Goal: Task Accomplishment & Management: Use online tool/utility

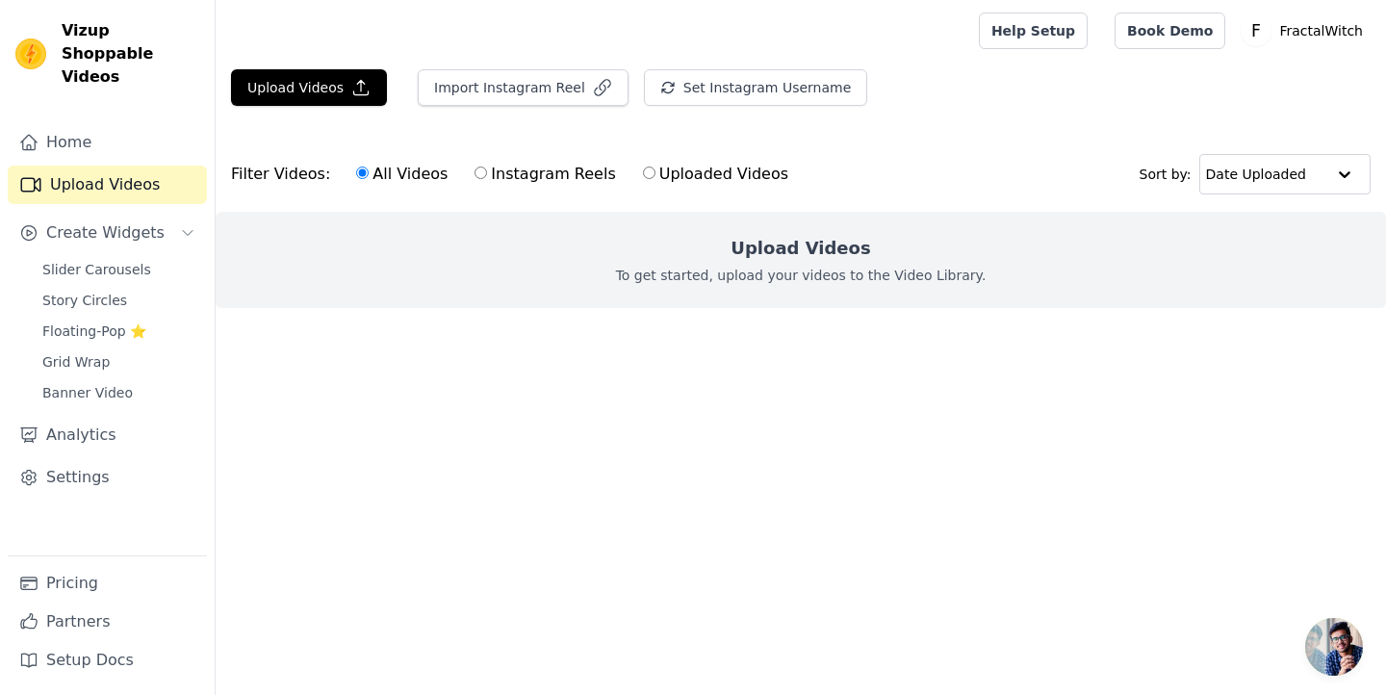
click at [571, 385] on html "Vizup Shoppable Videos Home Upload Videos Create Widgets Slider Carousels Story…" at bounding box center [693, 192] width 1386 height 385
click at [315, 104] on button "Upload Videos" at bounding box center [309, 87] width 156 height 37
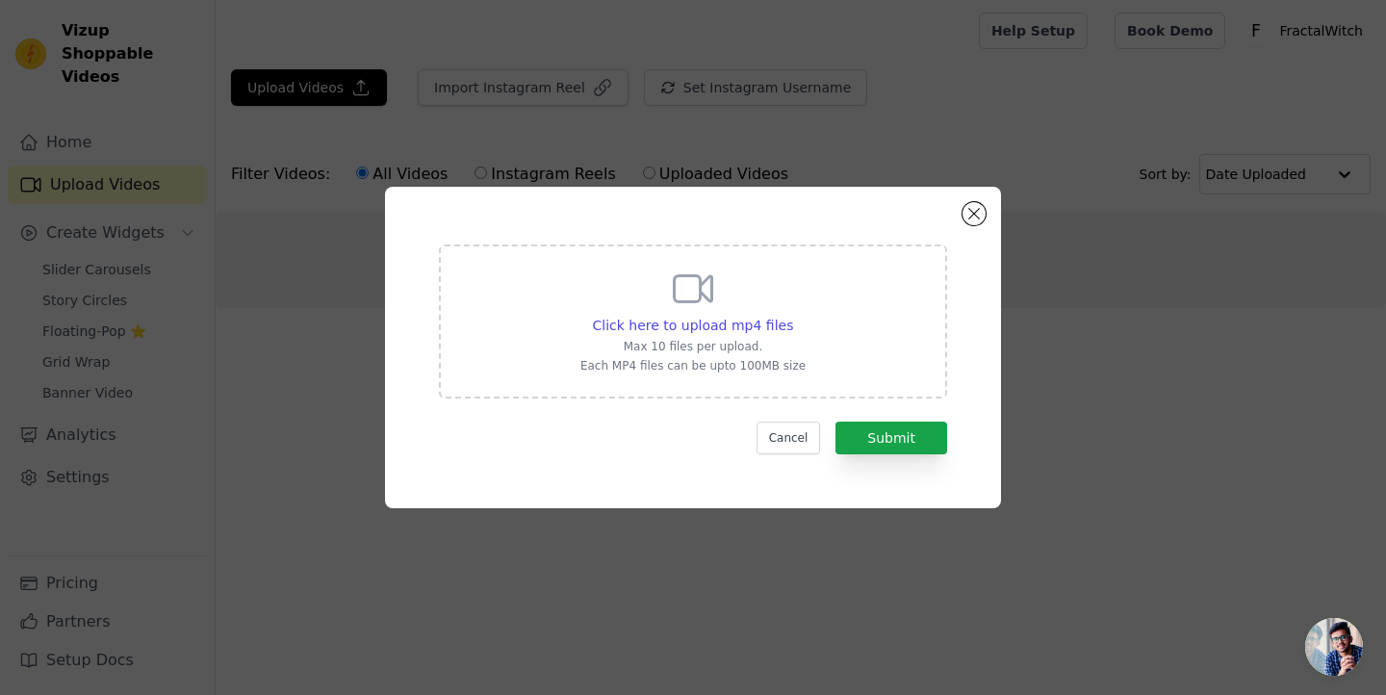
click at [701, 294] on icon at bounding box center [694, 289] width 38 height 26
click at [792, 315] on input "Click here to upload mp4 files Max 10 files per upload. Each MP4 files can be u…" at bounding box center [792, 315] width 1 height 1
type input "C:\fakepath\5f91ffcacf5c420895040eaf51b54030.mp4"
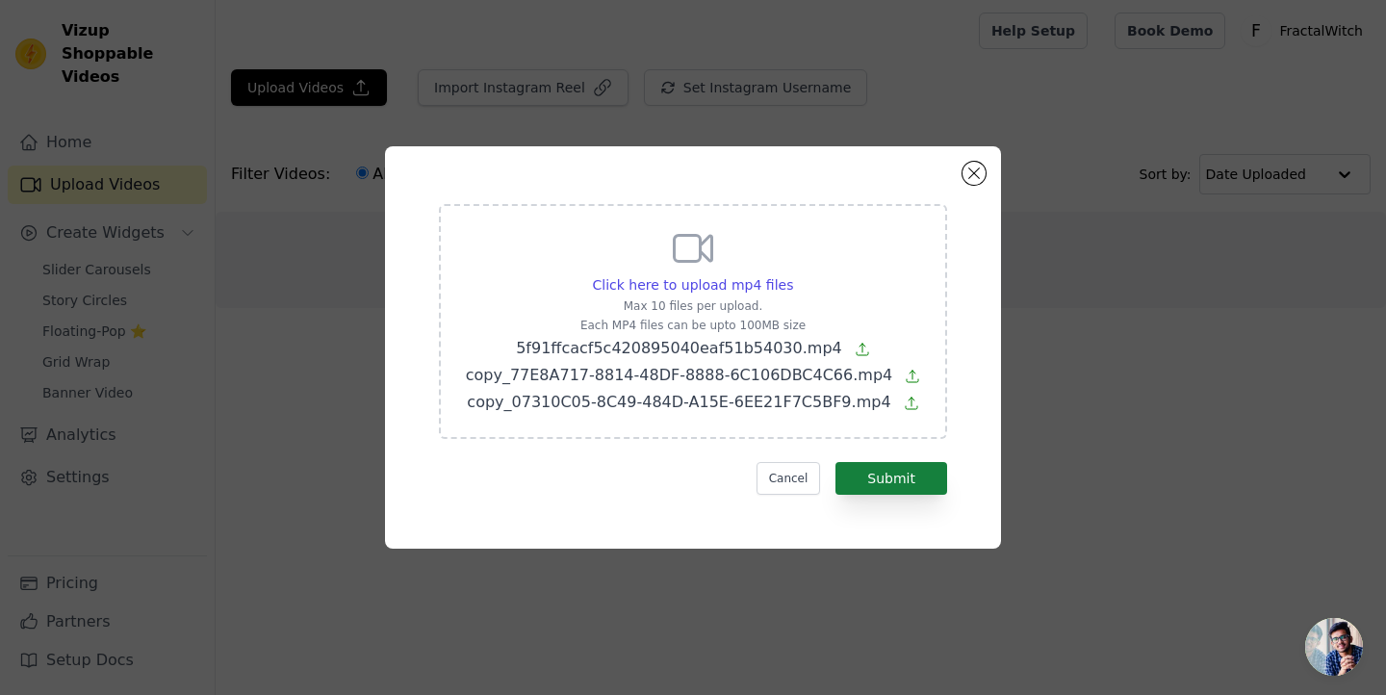
click at [894, 474] on button "Submit" at bounding box center [891, 478] width 112 height 33
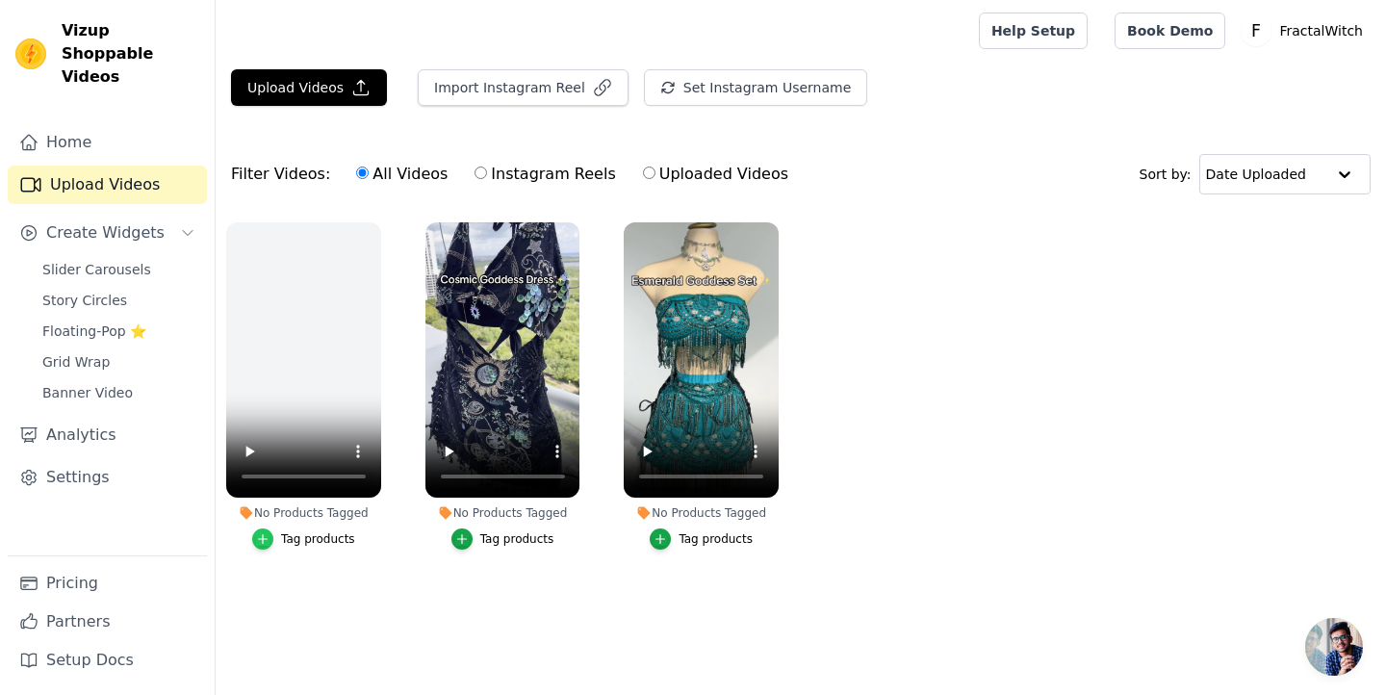
click at [269, 538] on icon "button" at bounding box center [262, 538] width 13 height 13
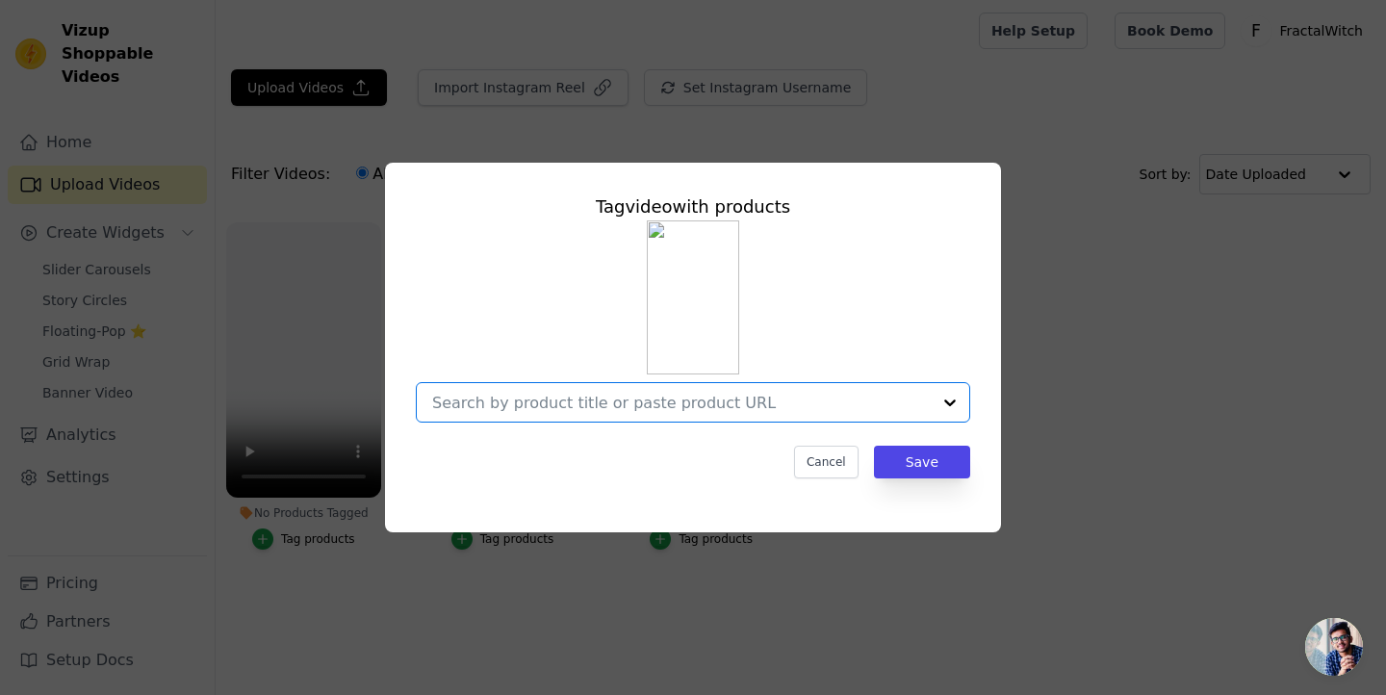
click at [584, 400] on input "No Products Tagged Tag video with products Option undefined, selected. Select i…" at bounding box center [681, 403] width 499 height 18
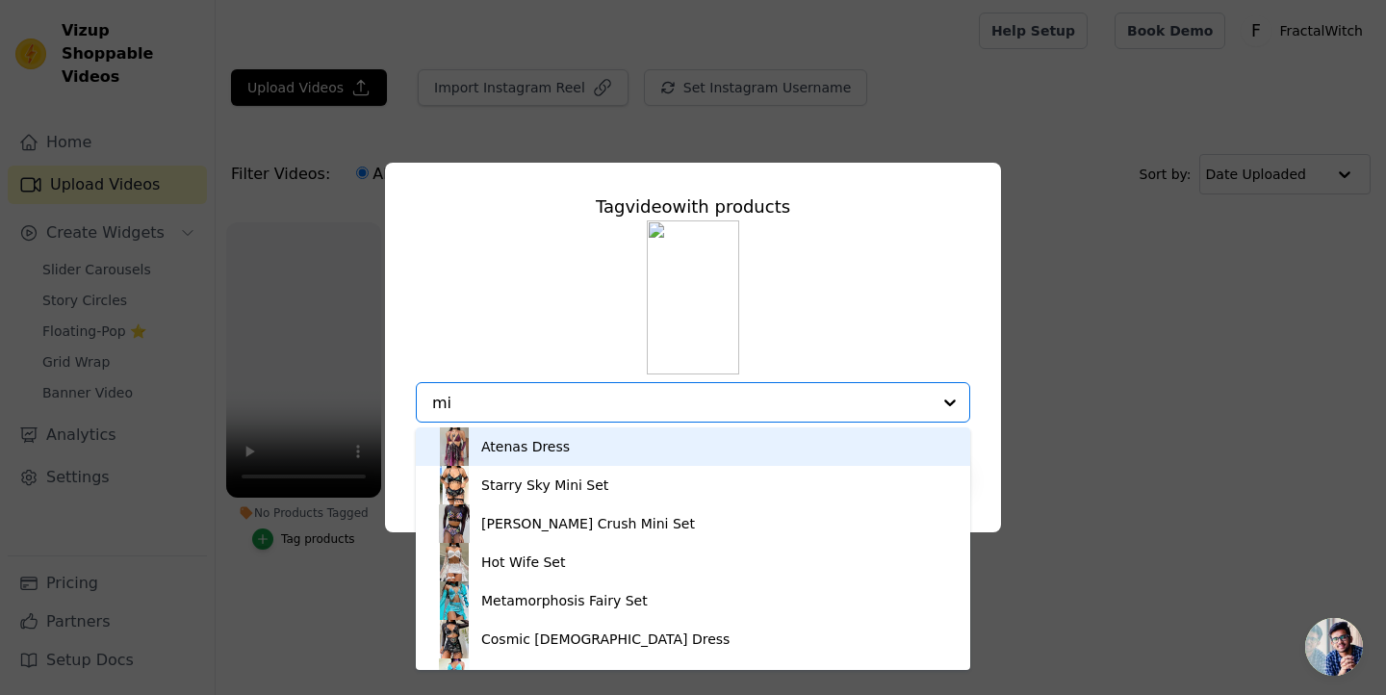
type input "mid"
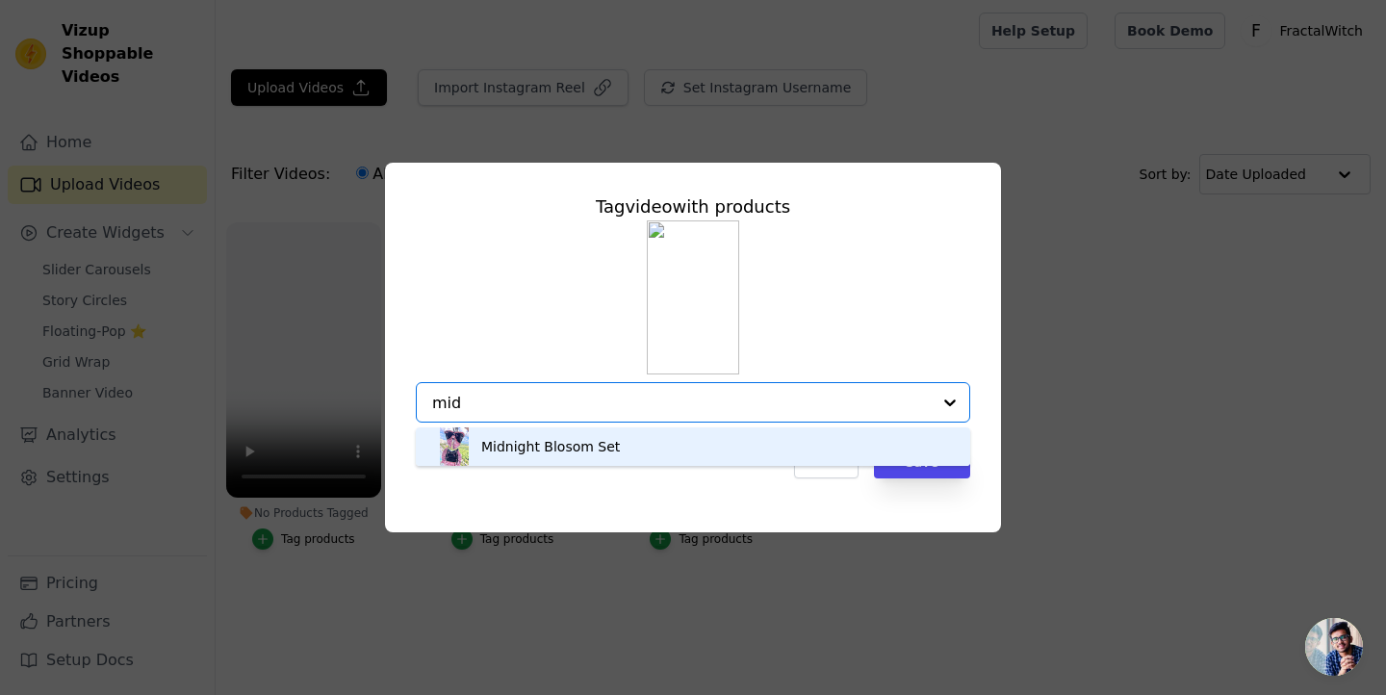
click at [539, 449] on div "Midnight Blosom Set" at bounding box center [550, 446] width 139 height 19
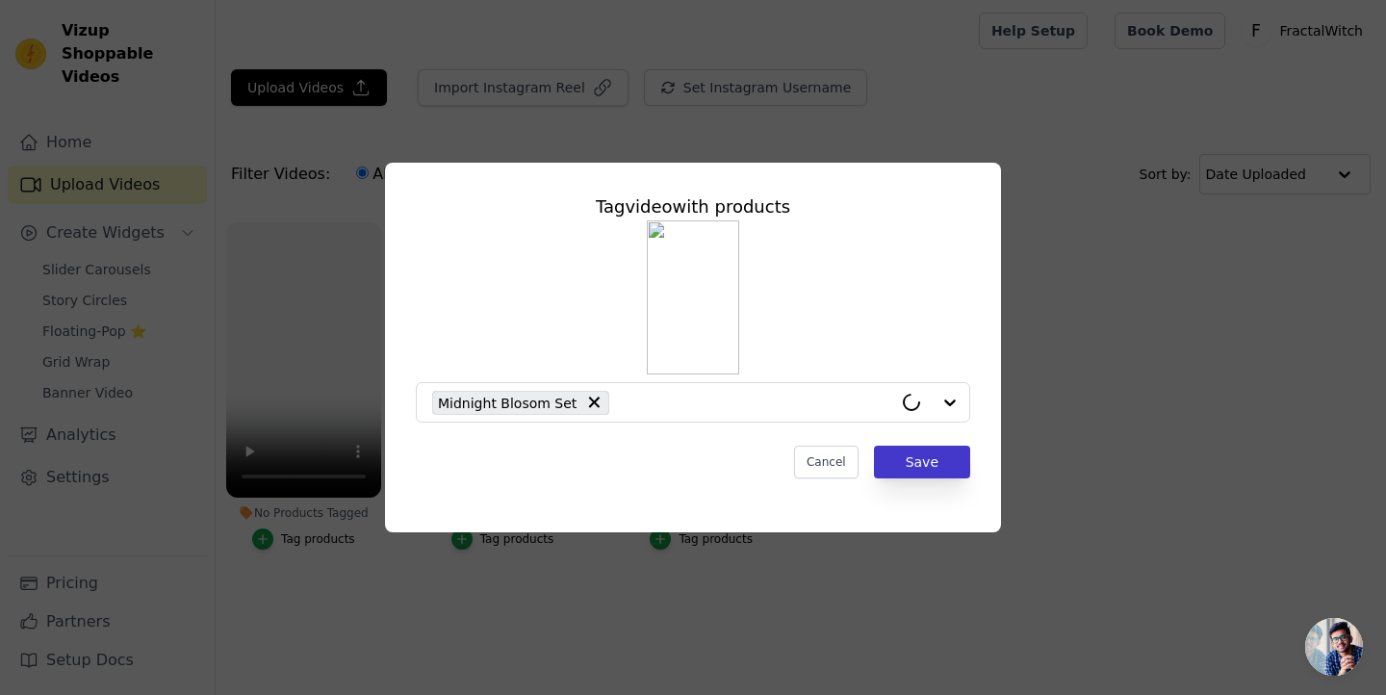
click at [950, 468] on button "Save" at bounding box center [922, 462] width 96 height 33
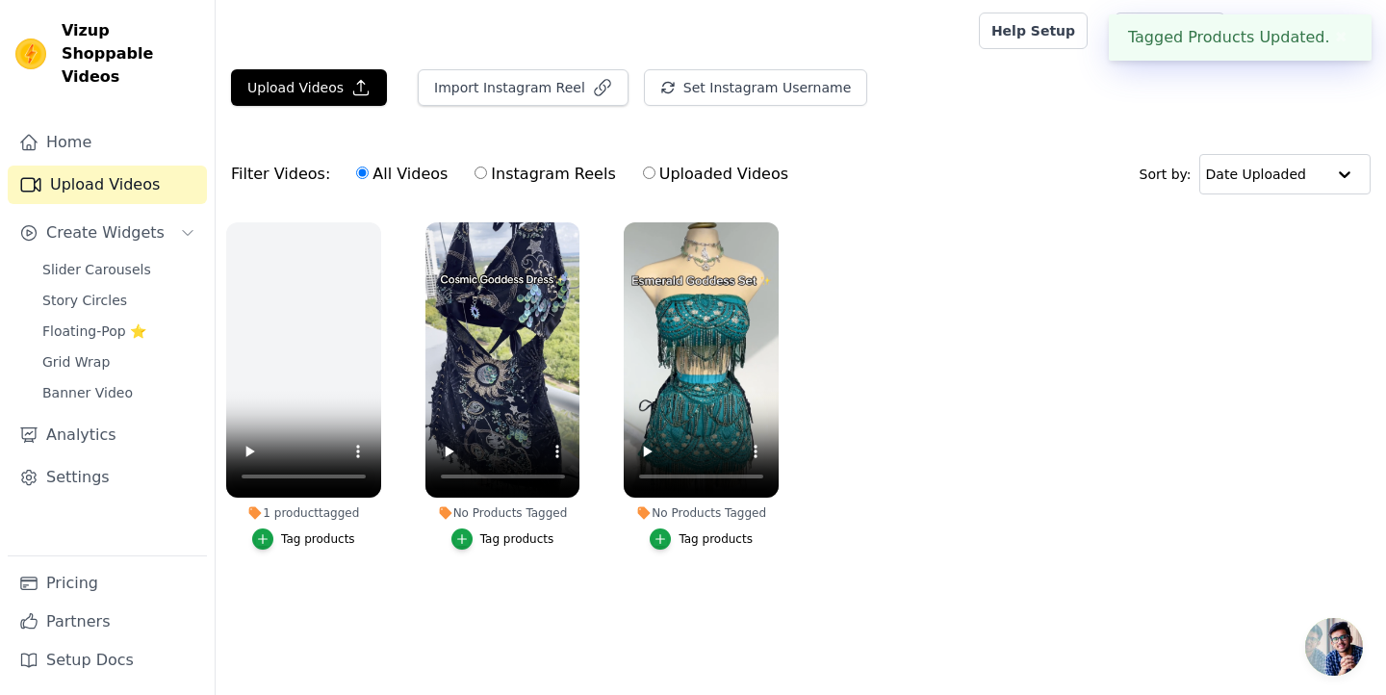
click at [527, 545] on div "Tag products" at bounding box center [517, 538] width 74 height 15
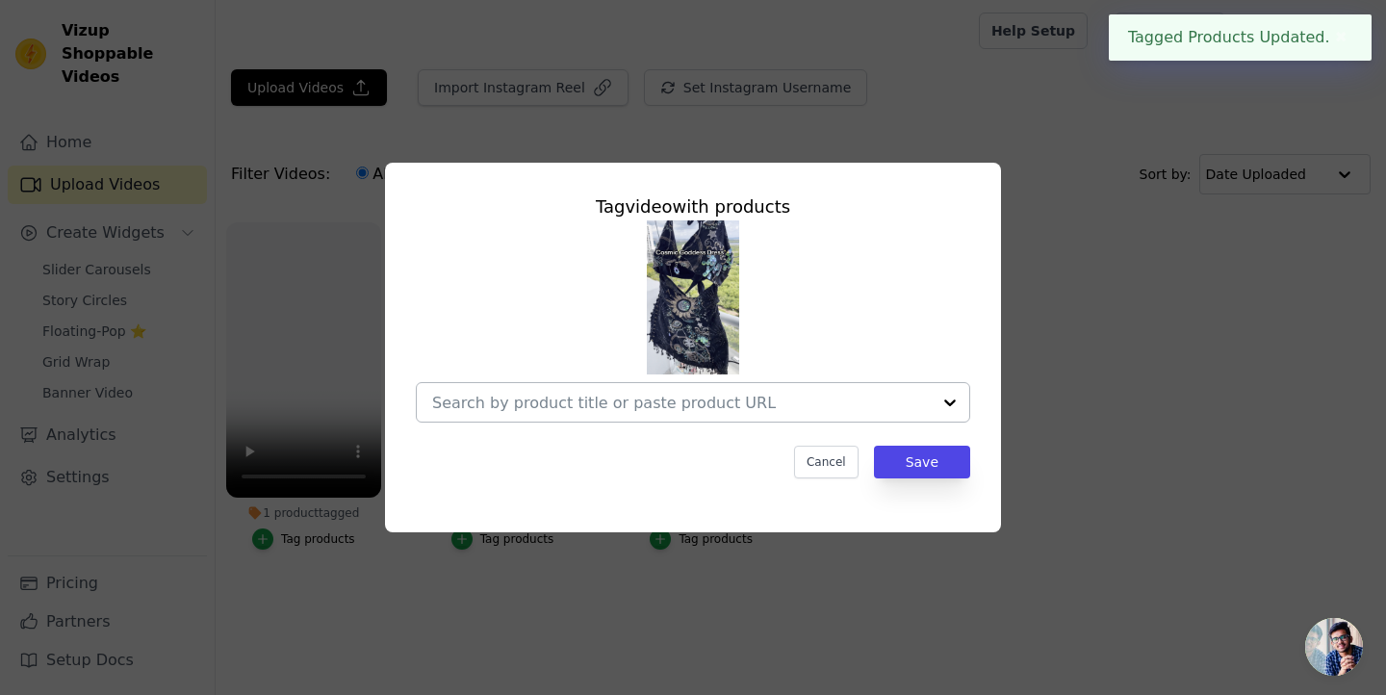
click at [591, 402] on input "No Products Tagged Tag video with products Cancel Save Tag products" at bounding box center [681, 403] width 499 height 18
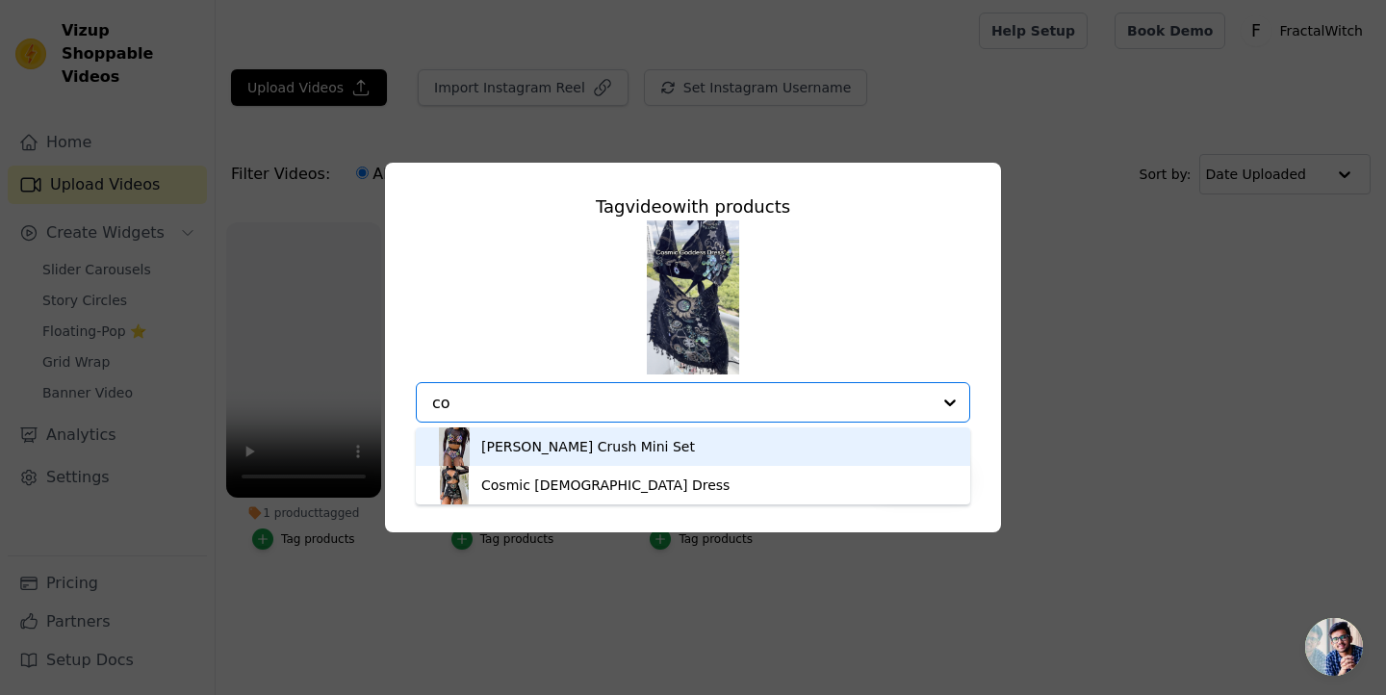
type input "cos"
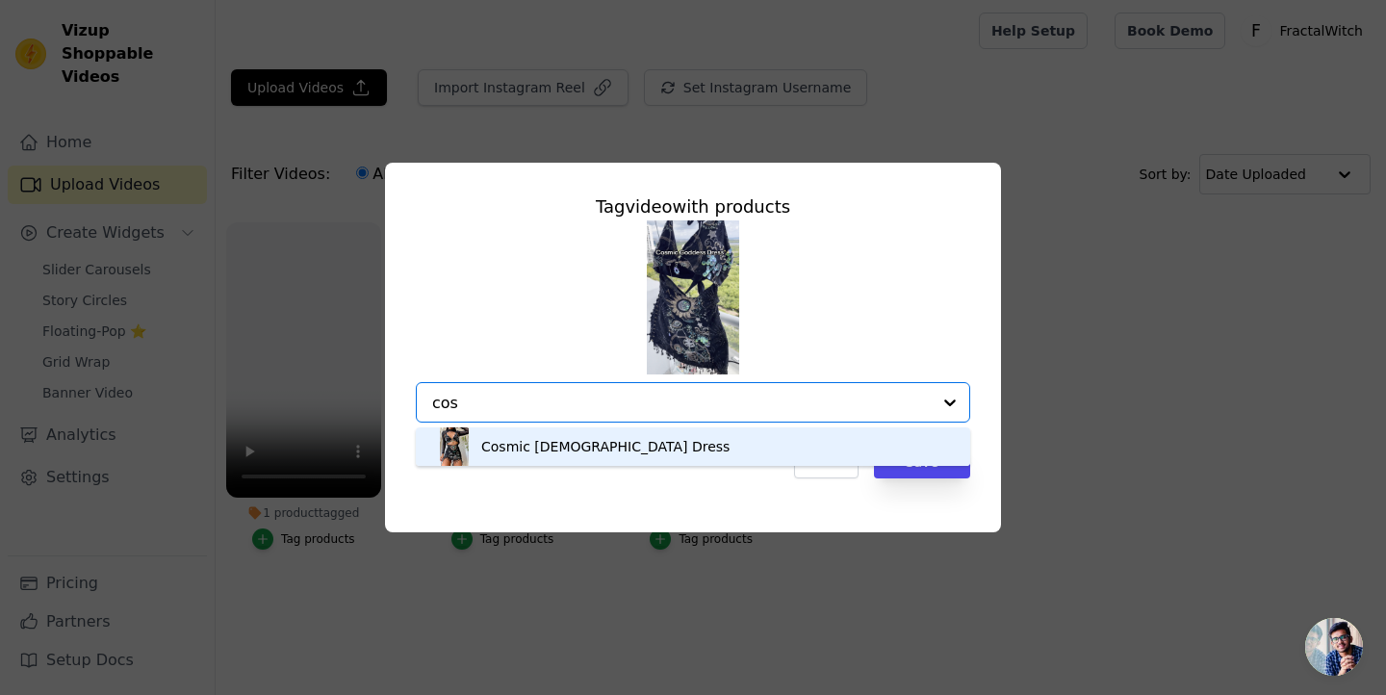
click at [533, 452] on div "Cosmic Goddess Dress" at bounding box center [605, 446] width 248 height 19
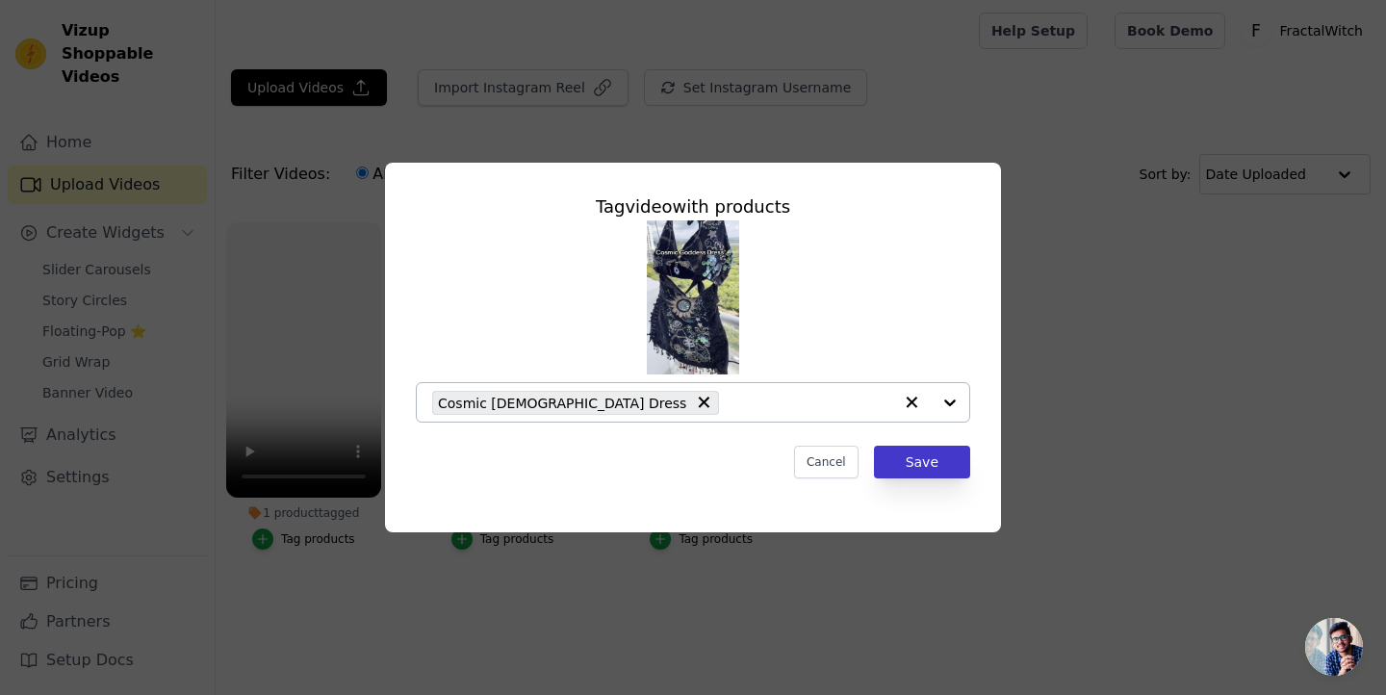
click at [932, 474] on button "Save" at bounding box center [922, 462] width 96 height 33
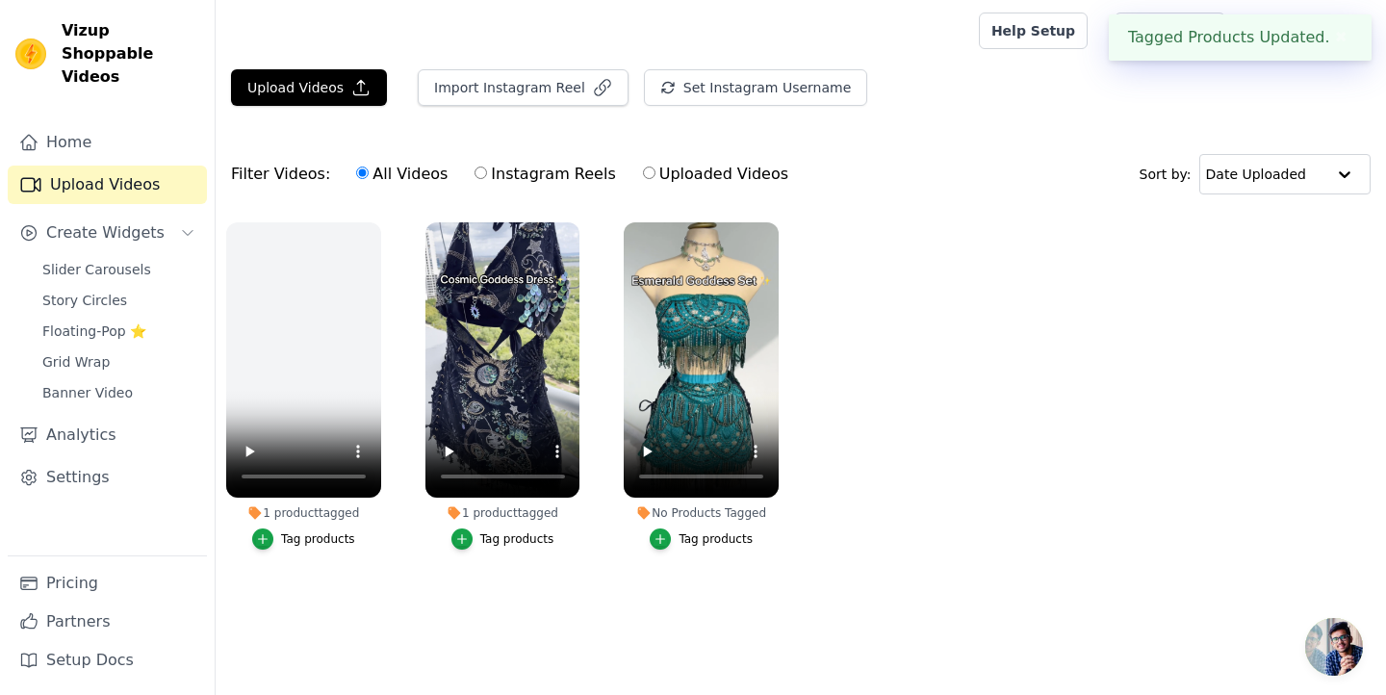
click at [711, 538] on div "Tag products" at bounding box center [716, 538] width 74 height 15
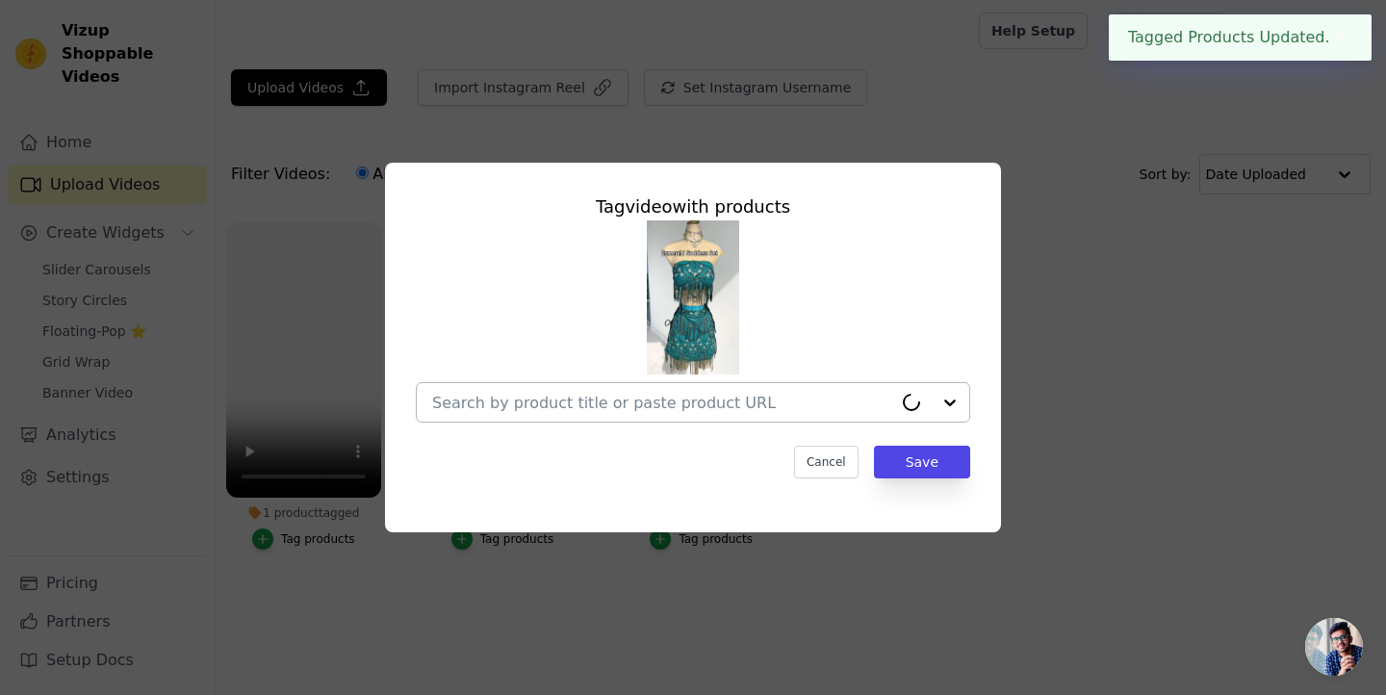
click at [661, 390] on div at bounding box center [662, 402] width 460 height 38
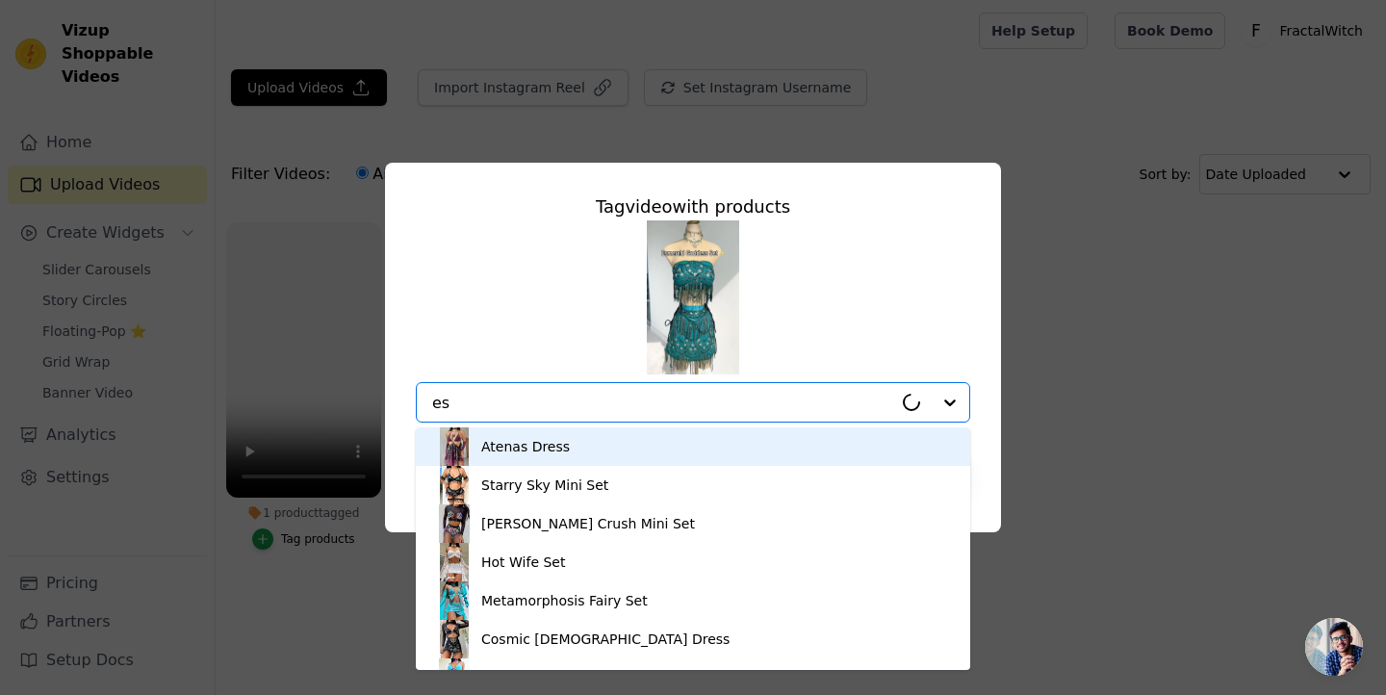
type input "esm"
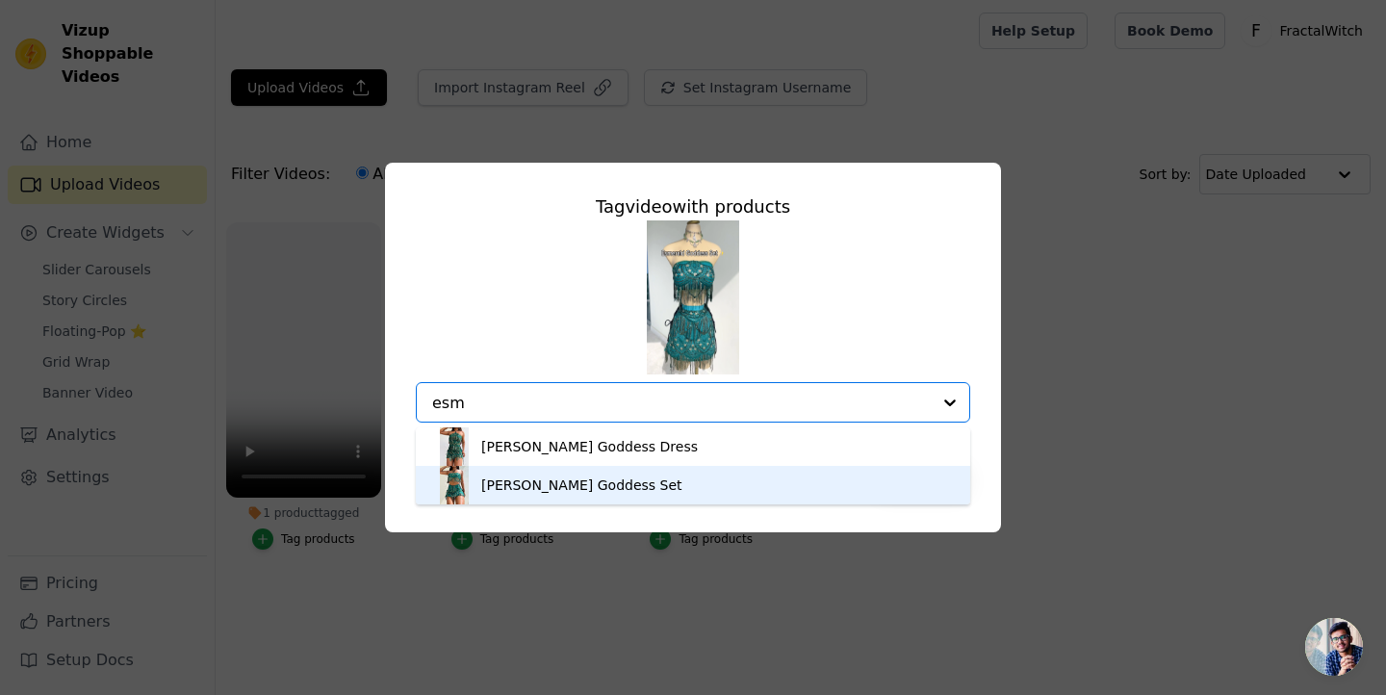
click at [561, 497] on div "Esmerald Goddess Set" at bounding box center [693, 485] width 516 height 38
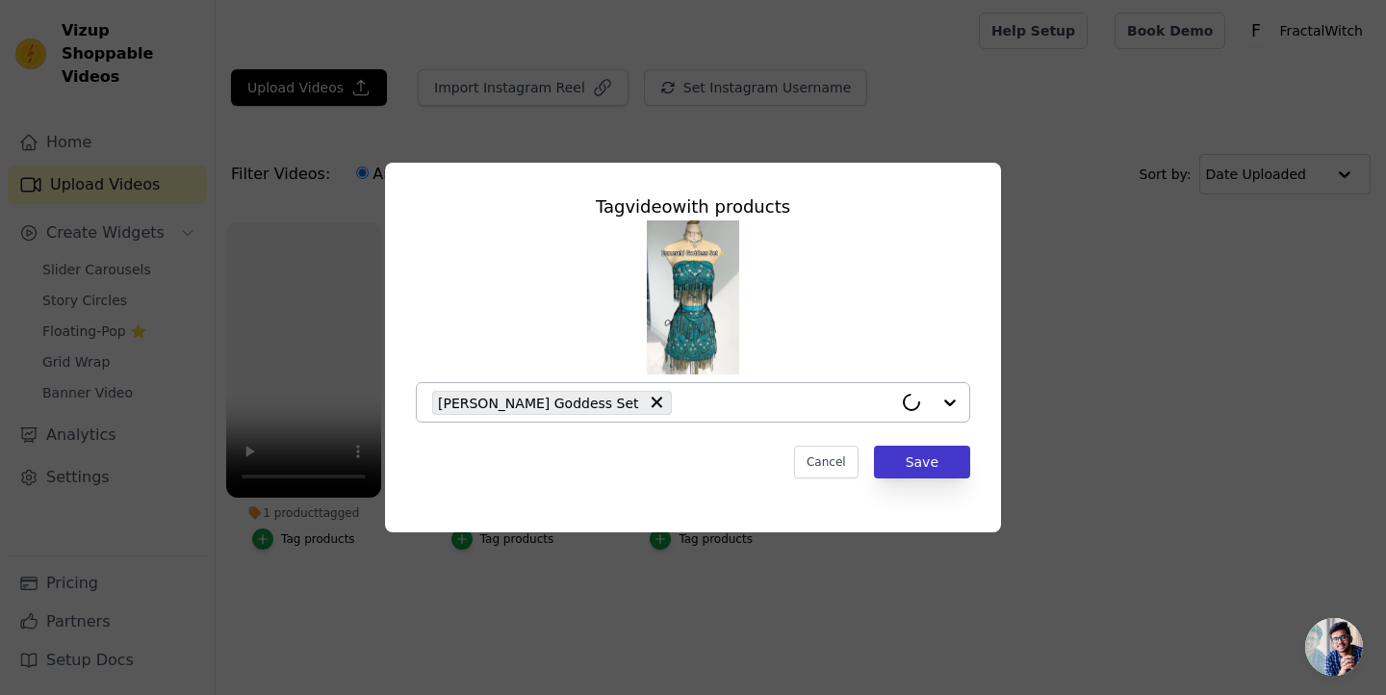
click at [943, 456] on button "Save" at bounding box center [922, 462] width 96 height 33
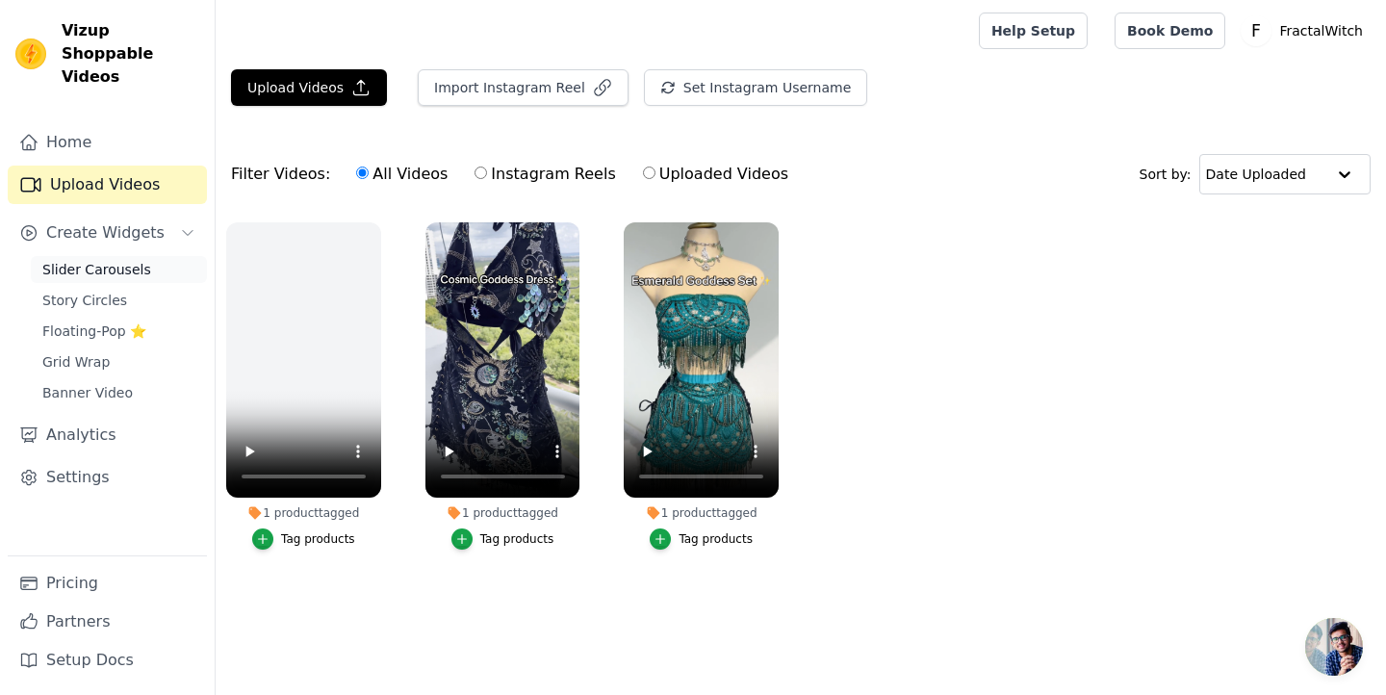
click at [117, 260] on span "Slider Carousels" at bounding box center [96, 269] width 109 height 19
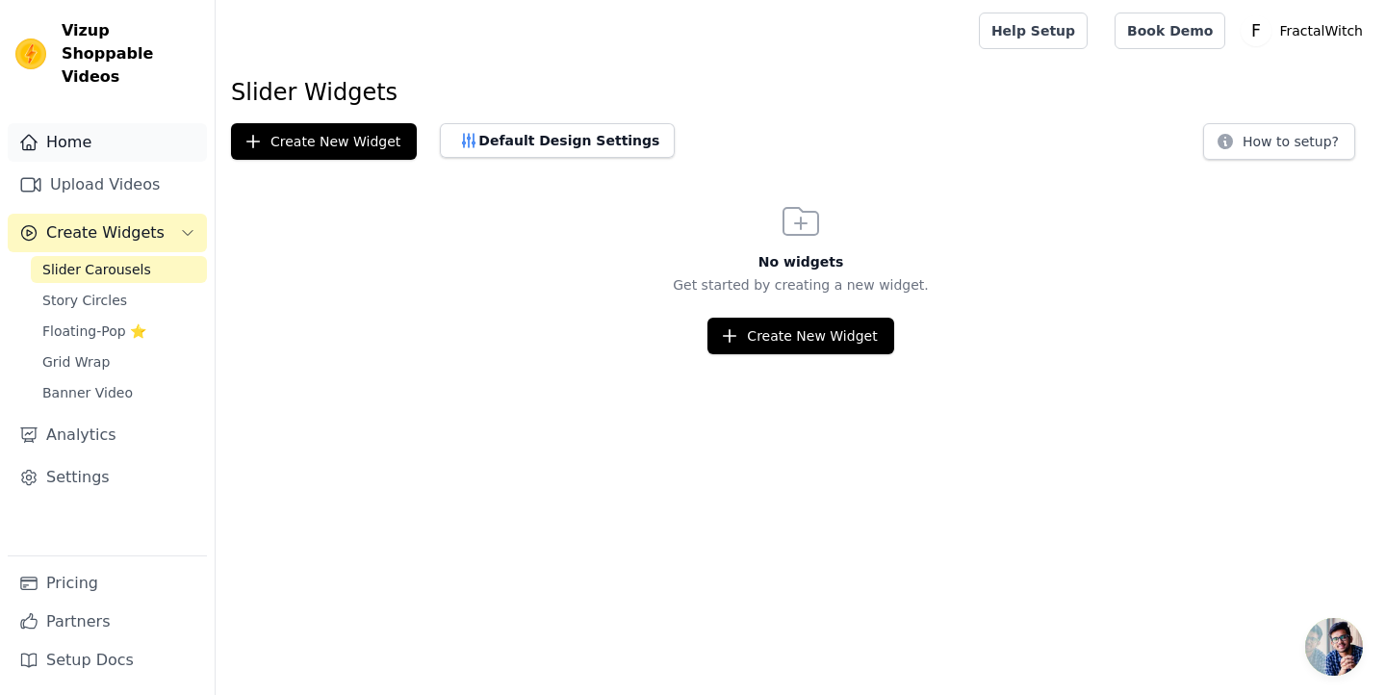
click at [96, 123] on link "Home" at bounding box center [107, 142] width 199 height 38
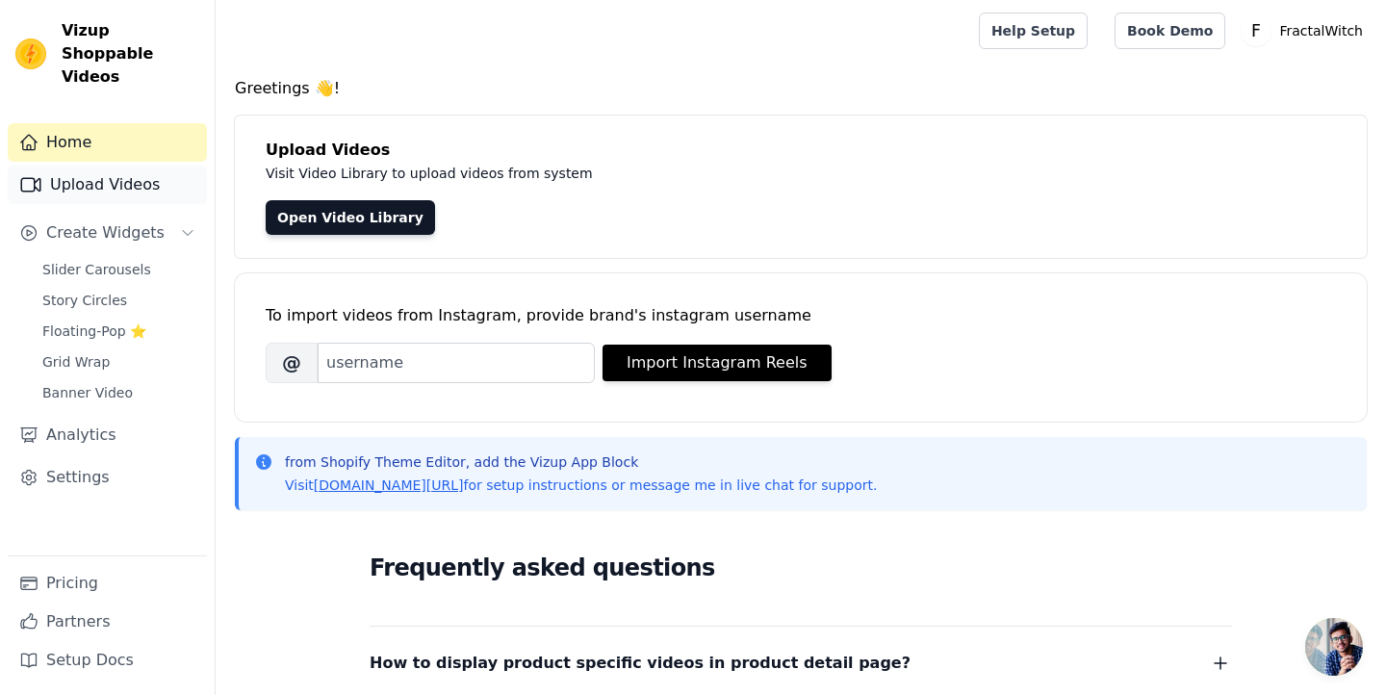
click at [113, 169] on link "Upload Videos" at bounding box center [107, 185] width 199 height 38
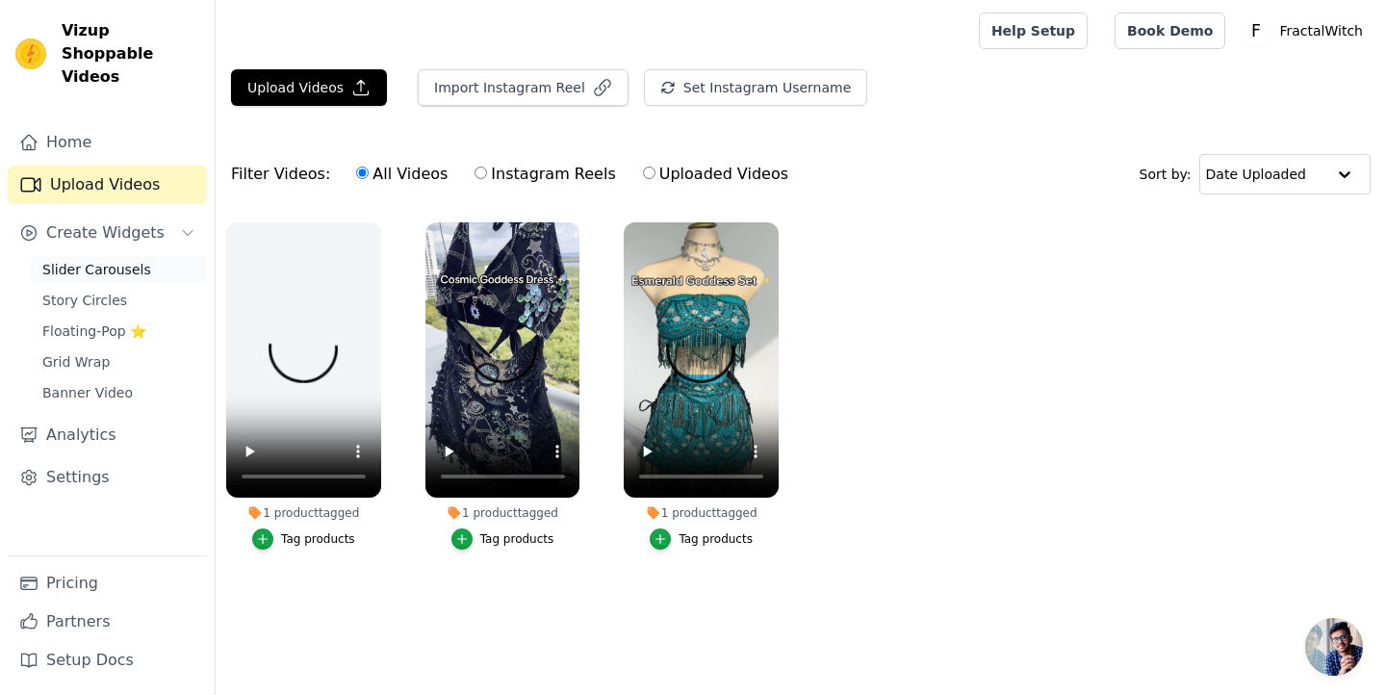
click at [113, 260] on span "Slider Carousels" at bounding box center [96, 269] width 109 height 19
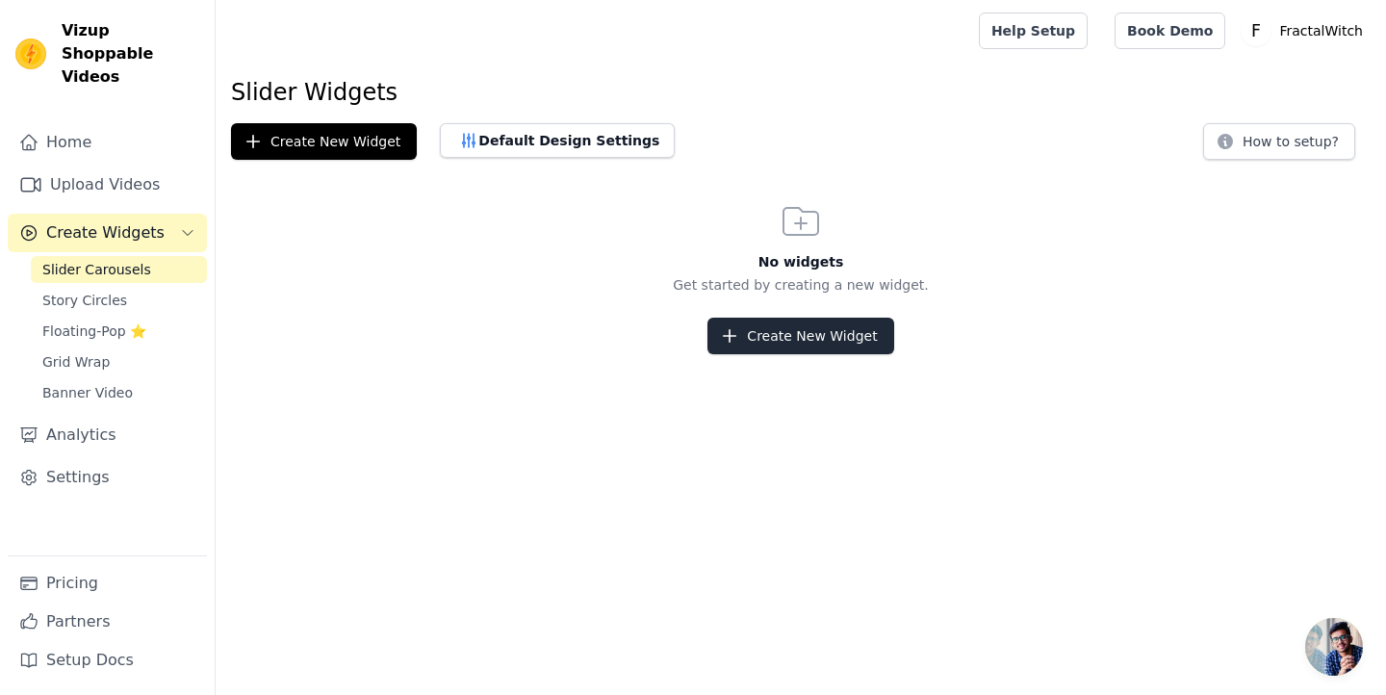
click at [812, 334] on button "Create New Widget" at bounding box center [800, 336] width 186 height 37
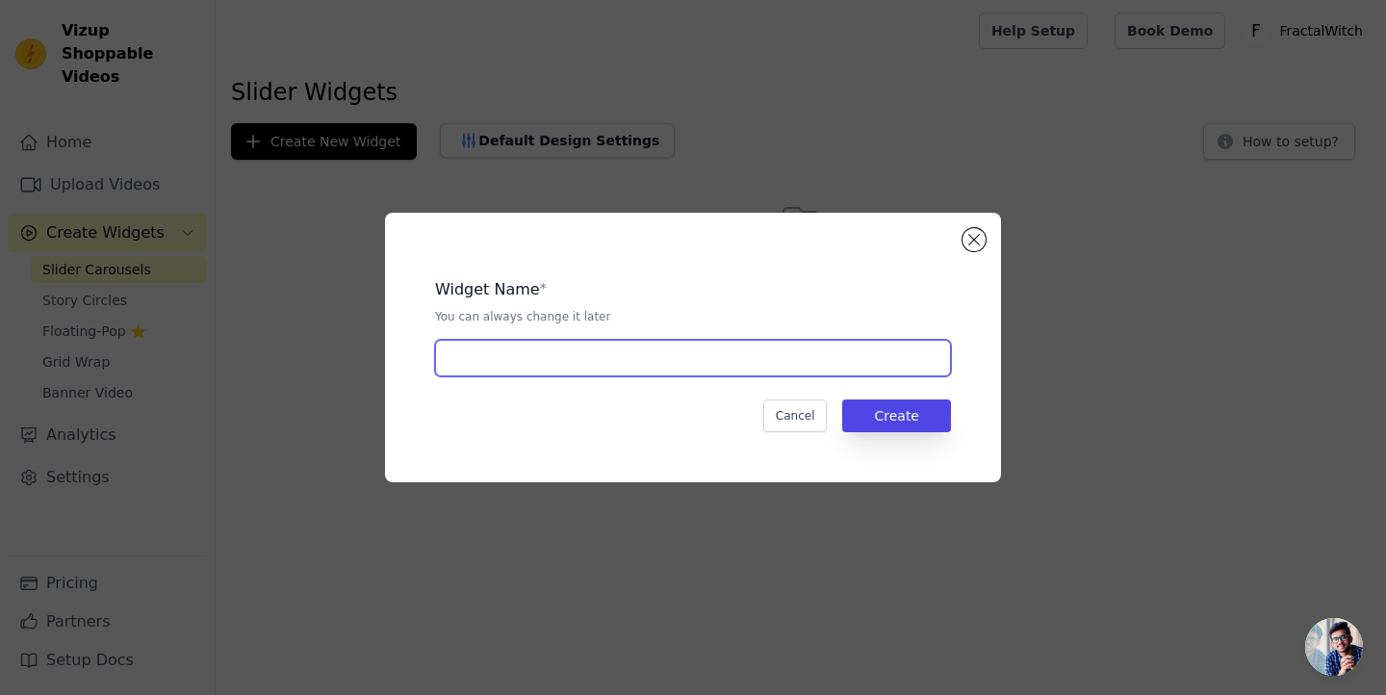
click at [576, 370] on input "text" at bounding box center [693, 358] width 516 height 37
type input "slider video"
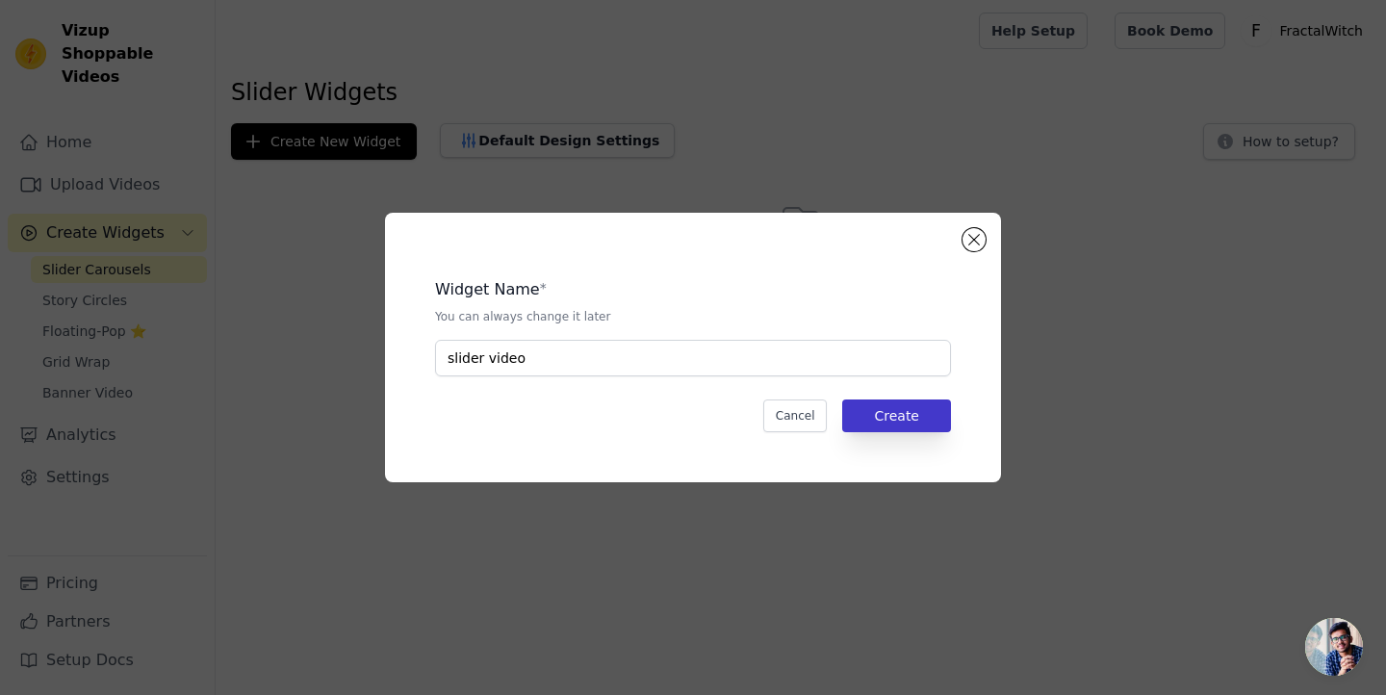
click at [887, 419] on button "Create" at bounding box center [896, 415] width 109 height 33
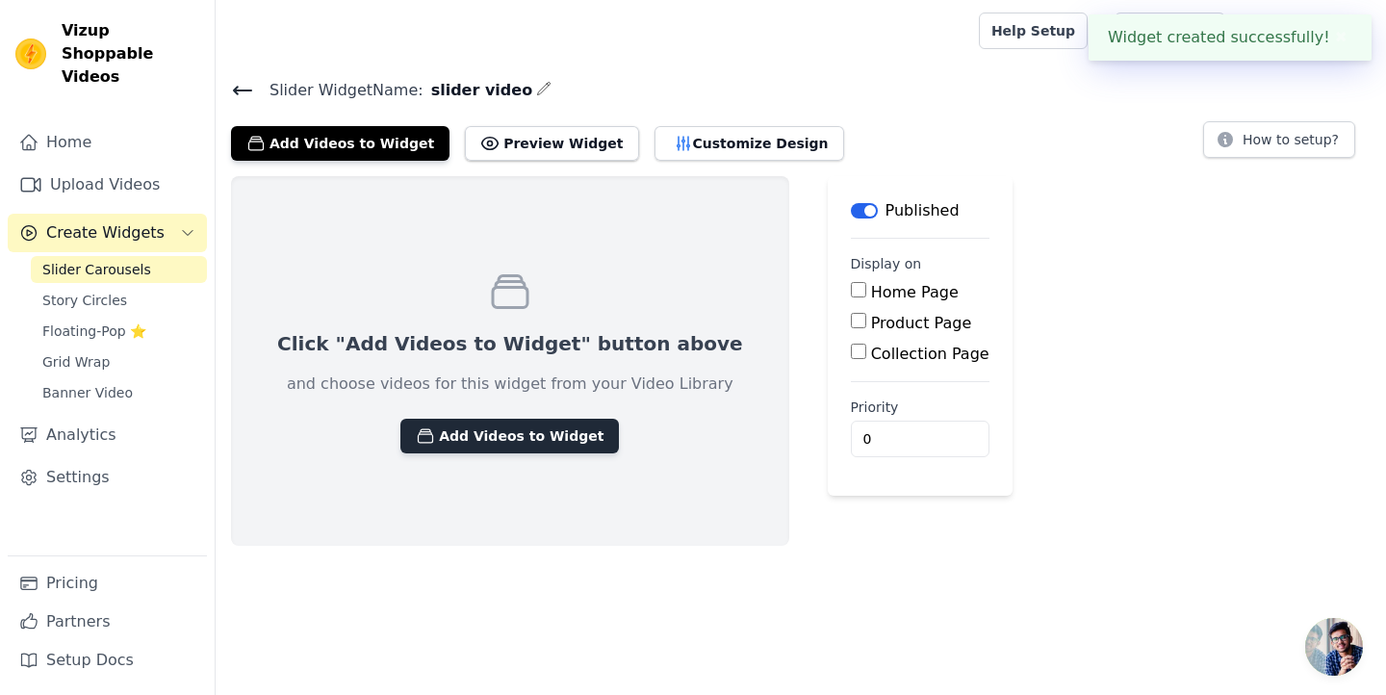
click at [471, 434] on button "Add Videos to Widget" at bounding box center [509, 436] width 218 height 35
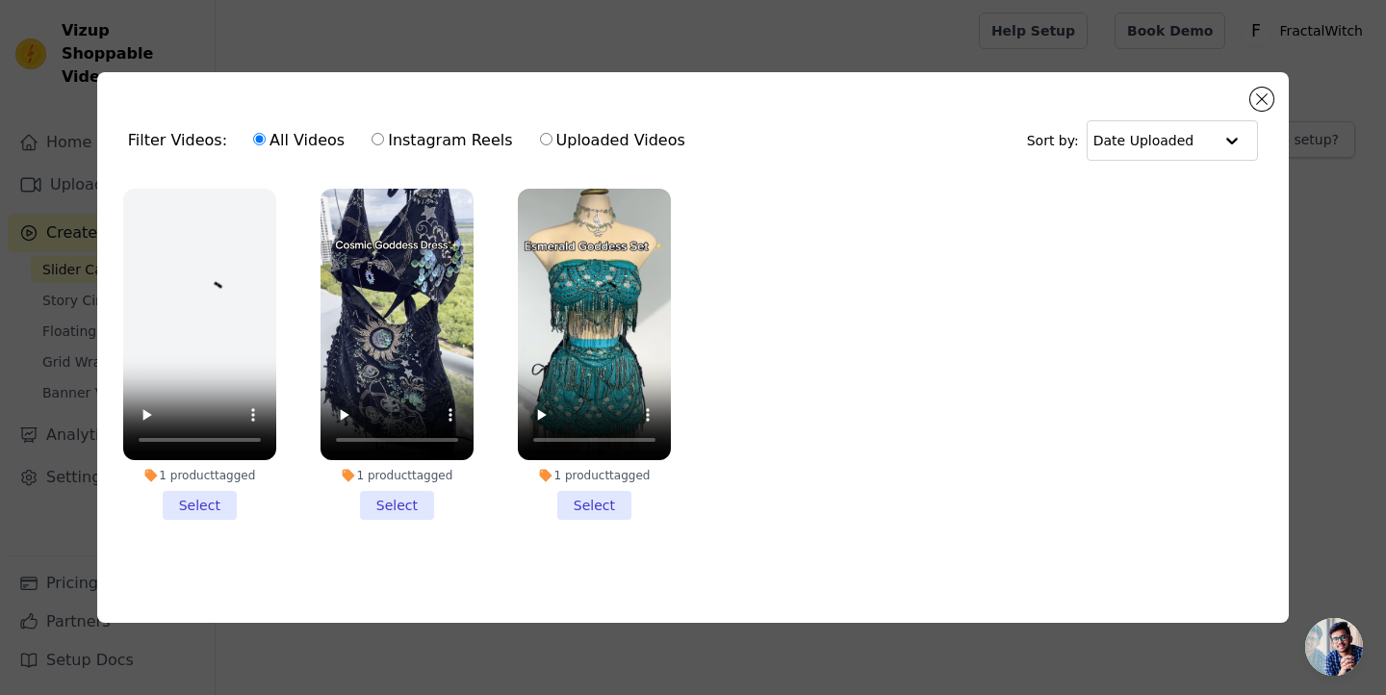
click at [590, 491] on li "1 product tagged Select" at bounding box center [594, 355] width 153 height 332
click at [0, 0] on input "1 product tagged Select" at bounding box center [0, 0] width 0 height 0
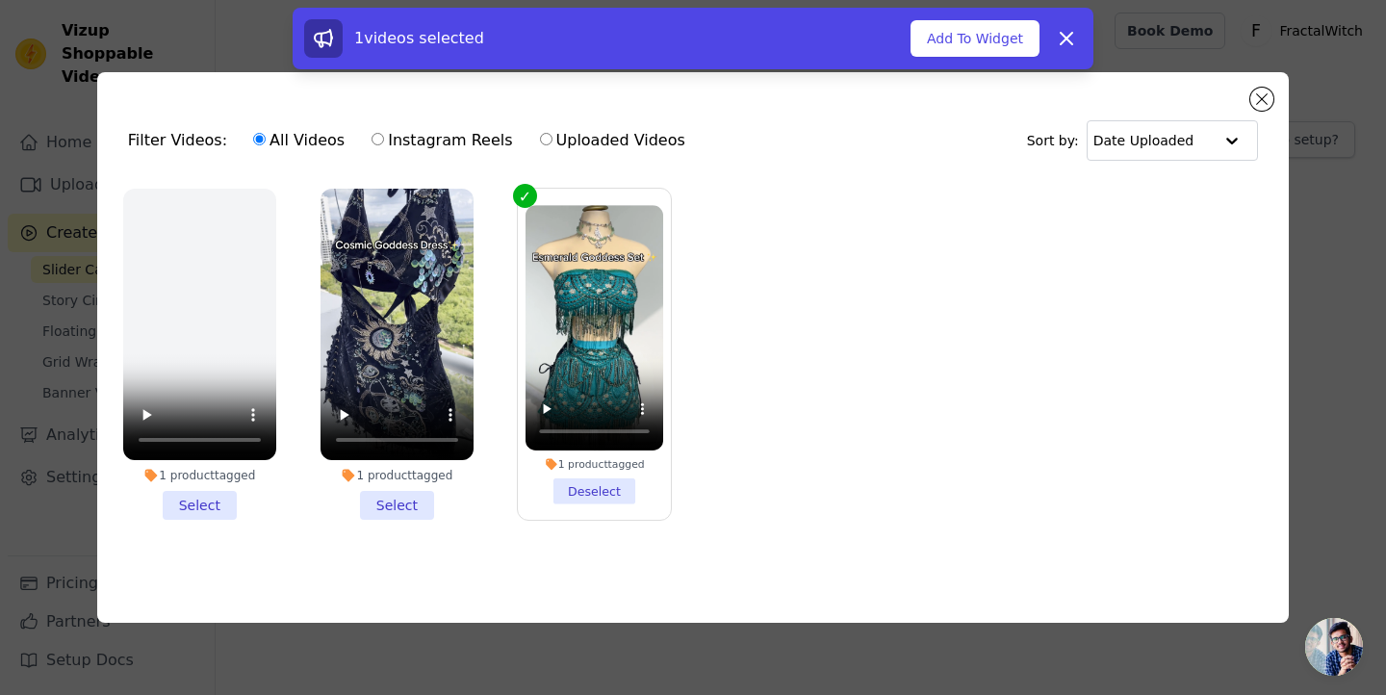
click at [371, 499] on li "1 product tagged Select" at bounding box center [397, 355] width 153 height 332
click at [0, 0] on input "1 product tagged Select" at bounding box center [0, 0] width 0 height 0
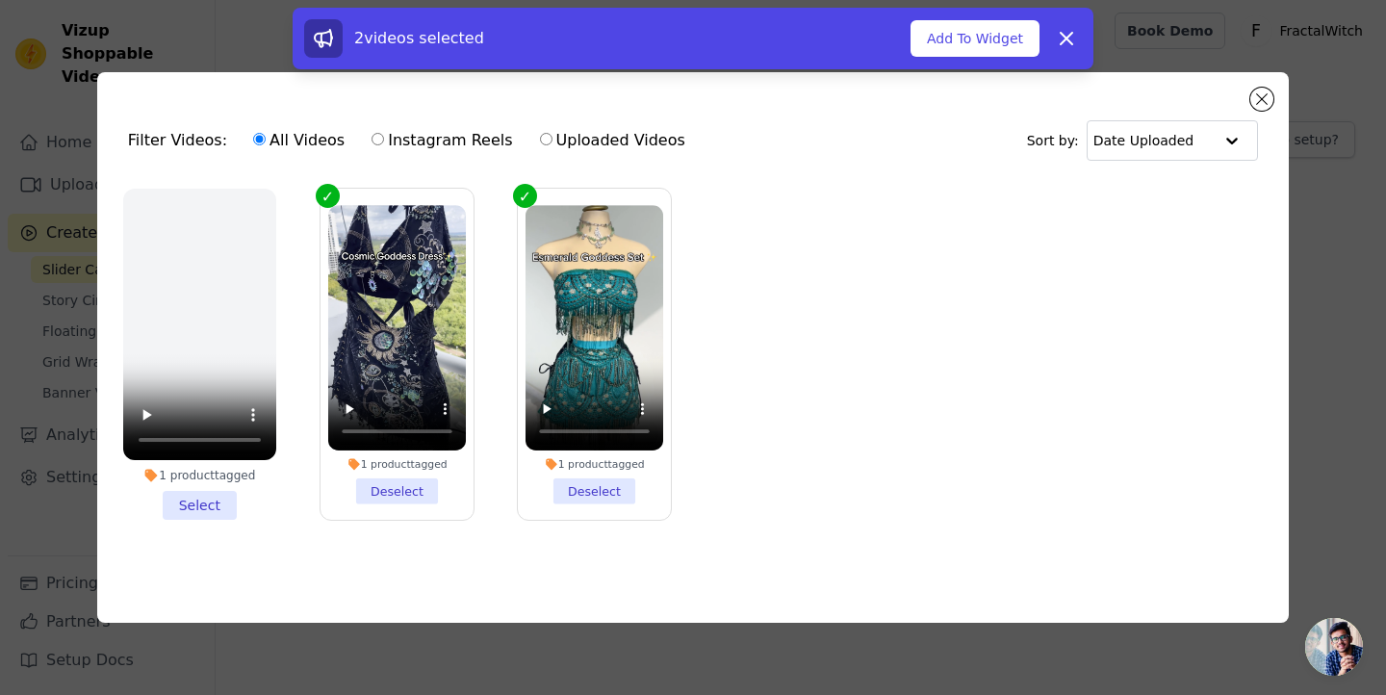
click at [204, 498] on li "1 product tagged Select" at bounding box center [199, 355] width 153 height 332
click at [0, 0] on input "1 product tagged Select" at bounding box center [0, 0] width 0 height 0
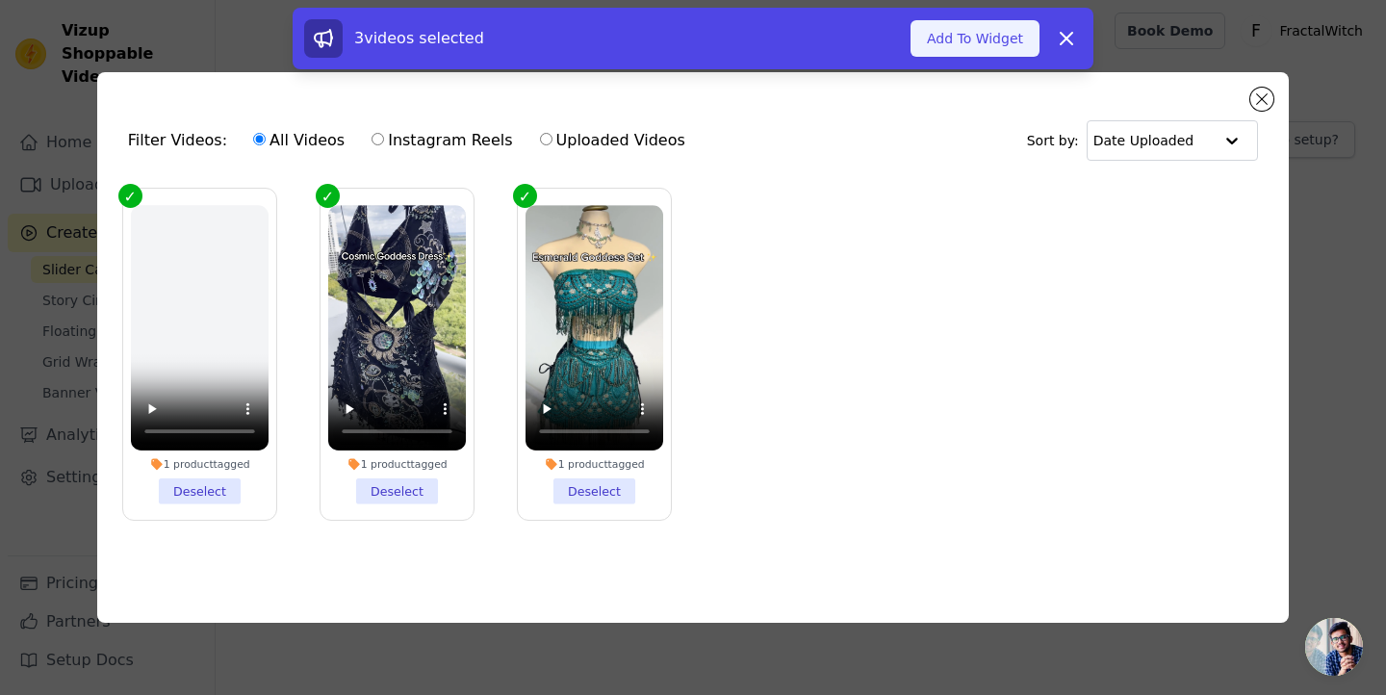
click at [989, 38] on button "Add To Widget" at bounding box center [975, 38] width 129 height 37
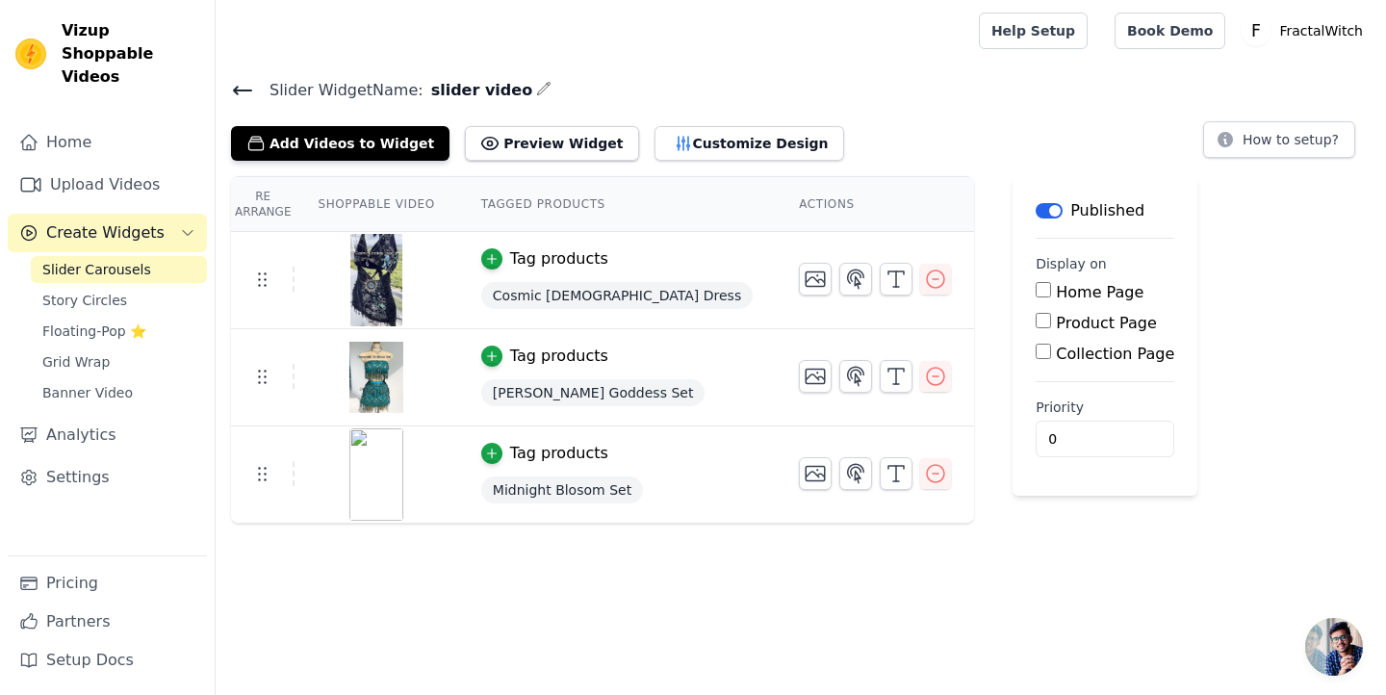
click at [1036, 292] on input "Home Page" at bounding box center [1043, 289] width 15 height 15
checkbox input "true"
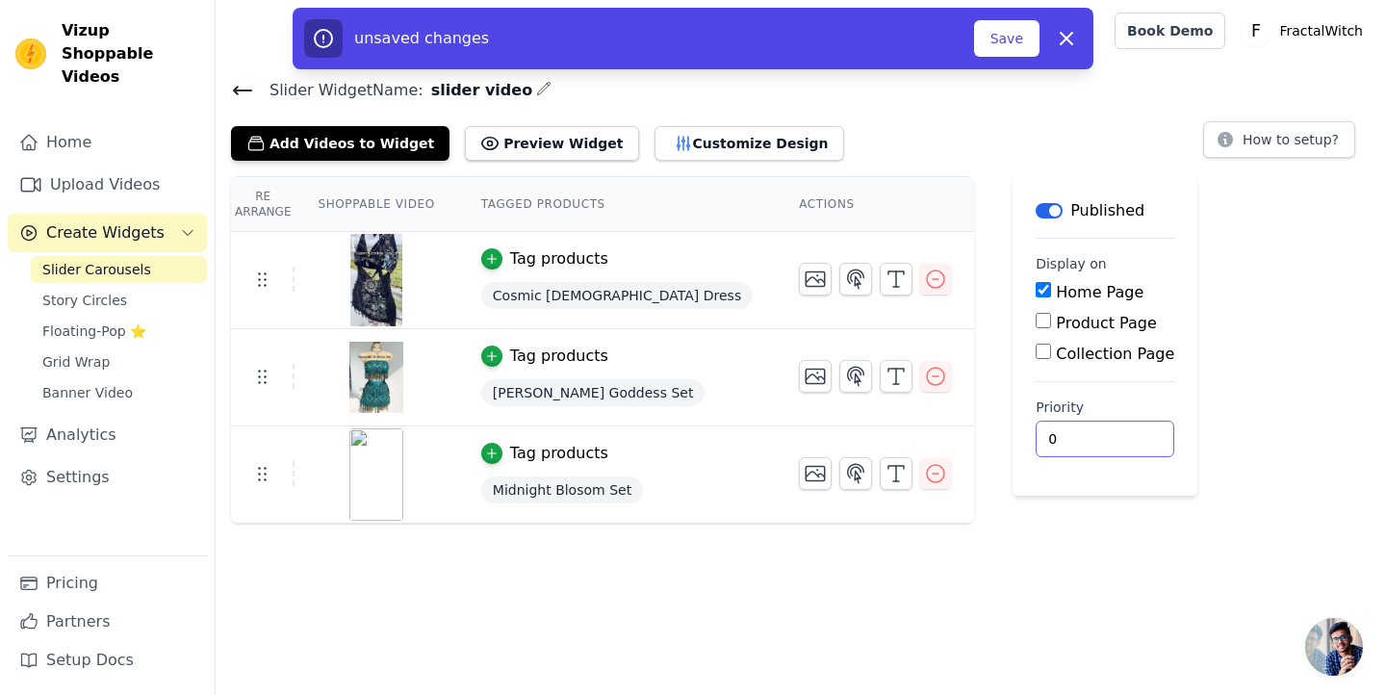
click at [1036, 445] on input "0" at bounding box center [1105, 439] width 139 height 37
click at [1036, 440] on input "0" at bounding box center [1105, 439] width 139 height 37
click at [1013, 496] on div "Label Published Display on Home Page Product Page Collection Page Priority 0 un…" at bounding box center [1105, 349] width 185 height 347
click at [536, 142] on button "Preview Widget" at bounding box center [551, 143] width 173 height 35
click at [718, 524] on html "Vizup Shoppable Videos Home Upload Videos Create Widgets Slider Carousels Story…" at bounding box center [693, 262] width 1386 height 524
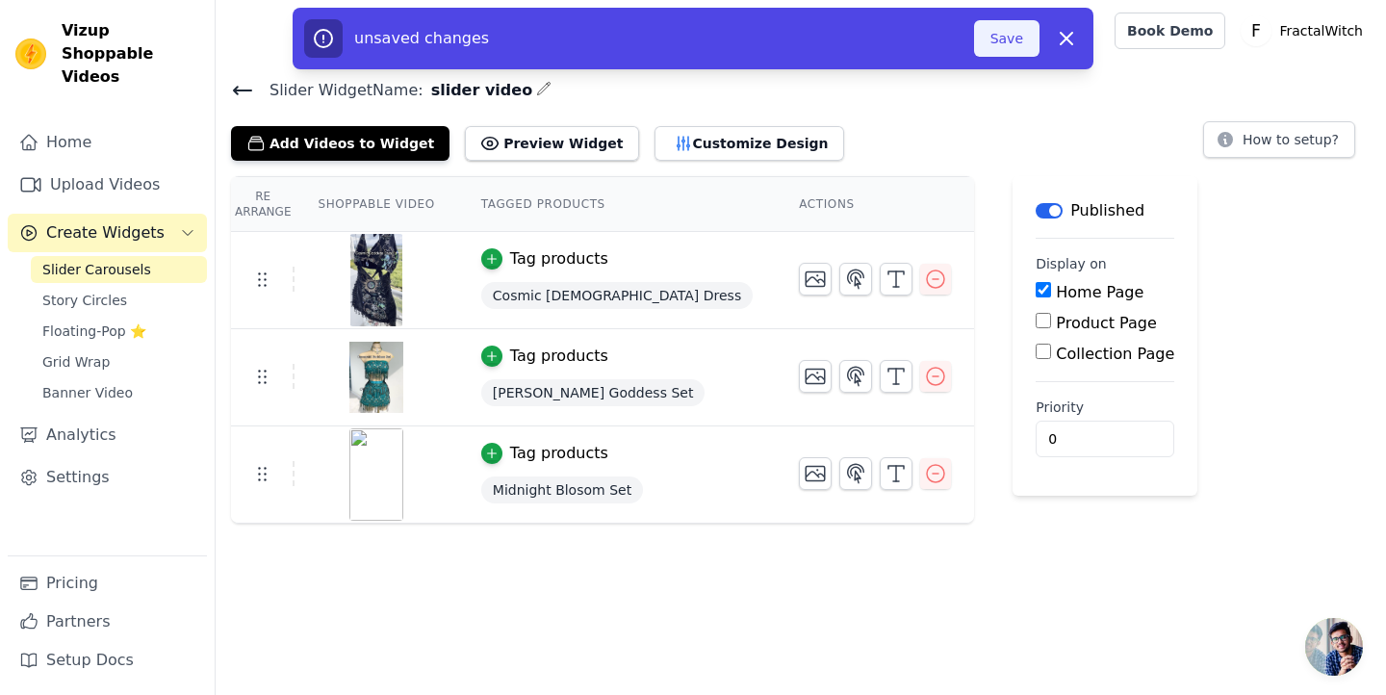
click at [998, 44] on button "Save" at bounding box center [1006, 38] width 65 height 37
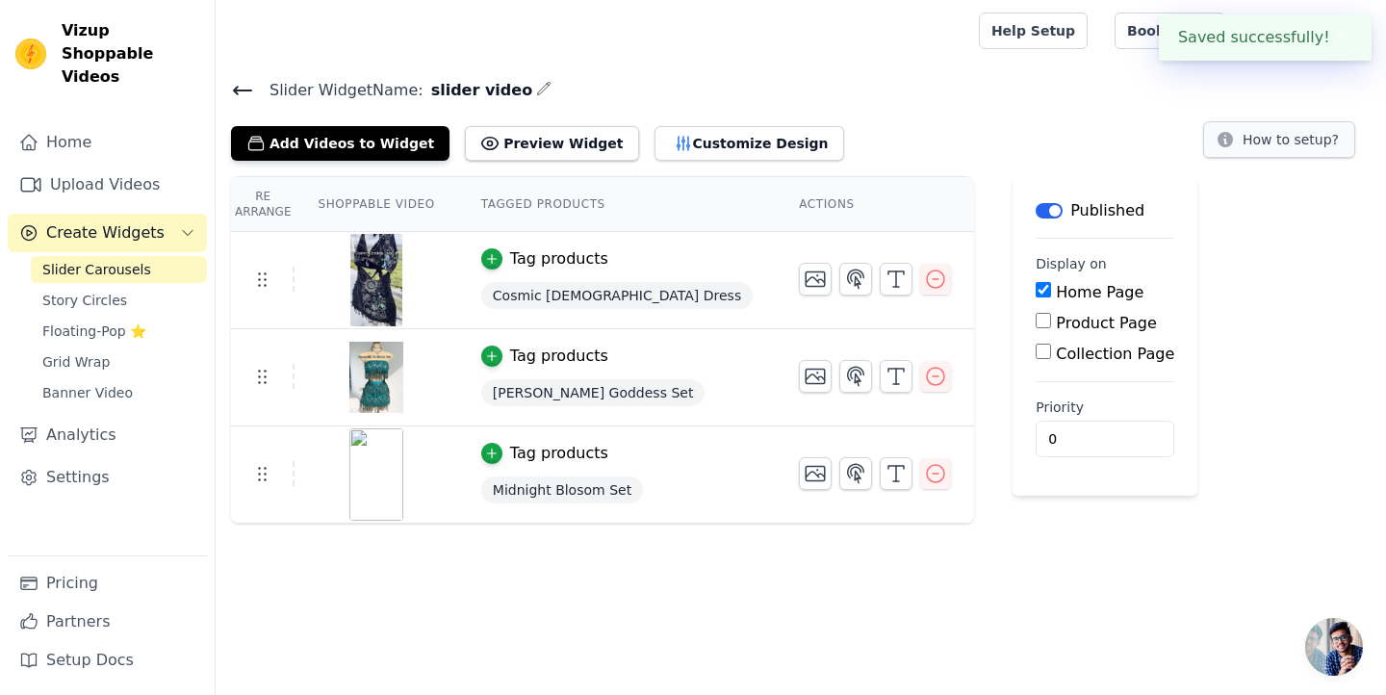
click at [1286, 138] on button "How to setup?" at bounding box center [1279, 139] width 152 height 37
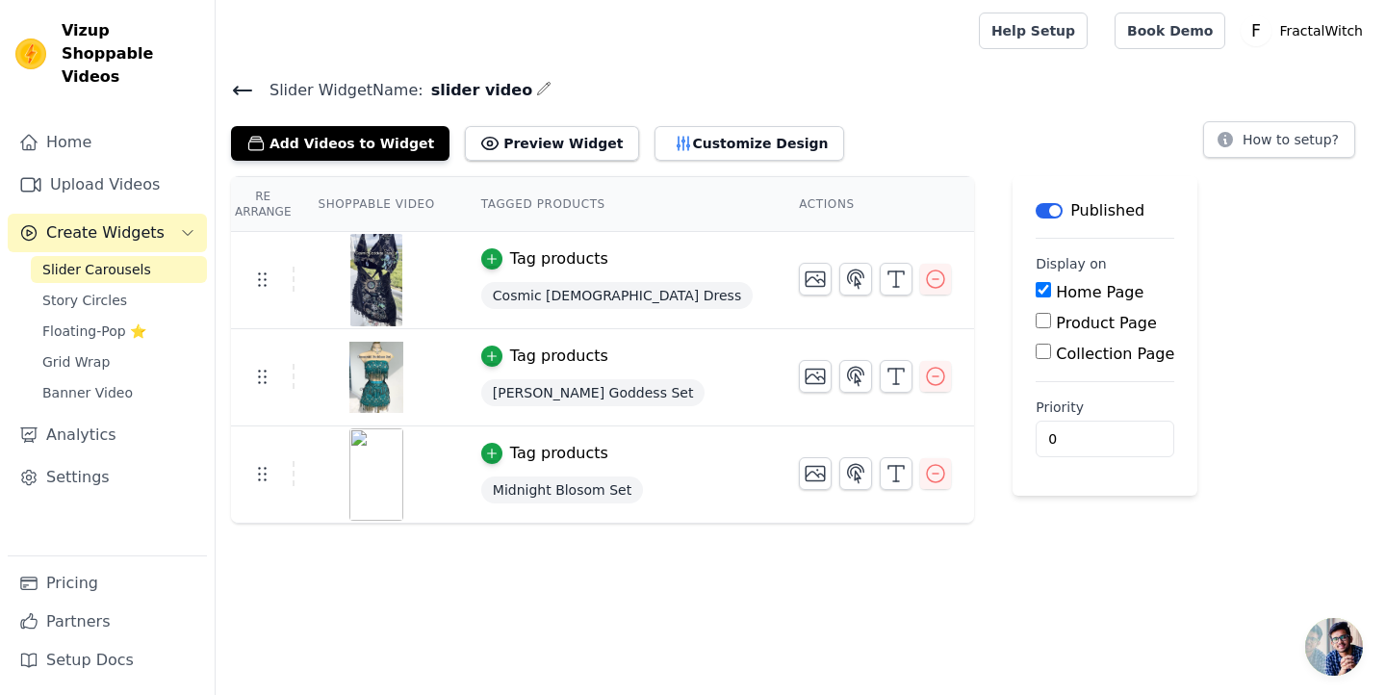
click at [674, 524] on html "Vizup Shoppable Videos Home Upload Videos Create Widgets Slider Carousels Story…" at bounding box center [693, 262] width 1386 height 524
click at [710, 149] on button "Customize Design" at bounding box center [749, 143] width 190 height 35
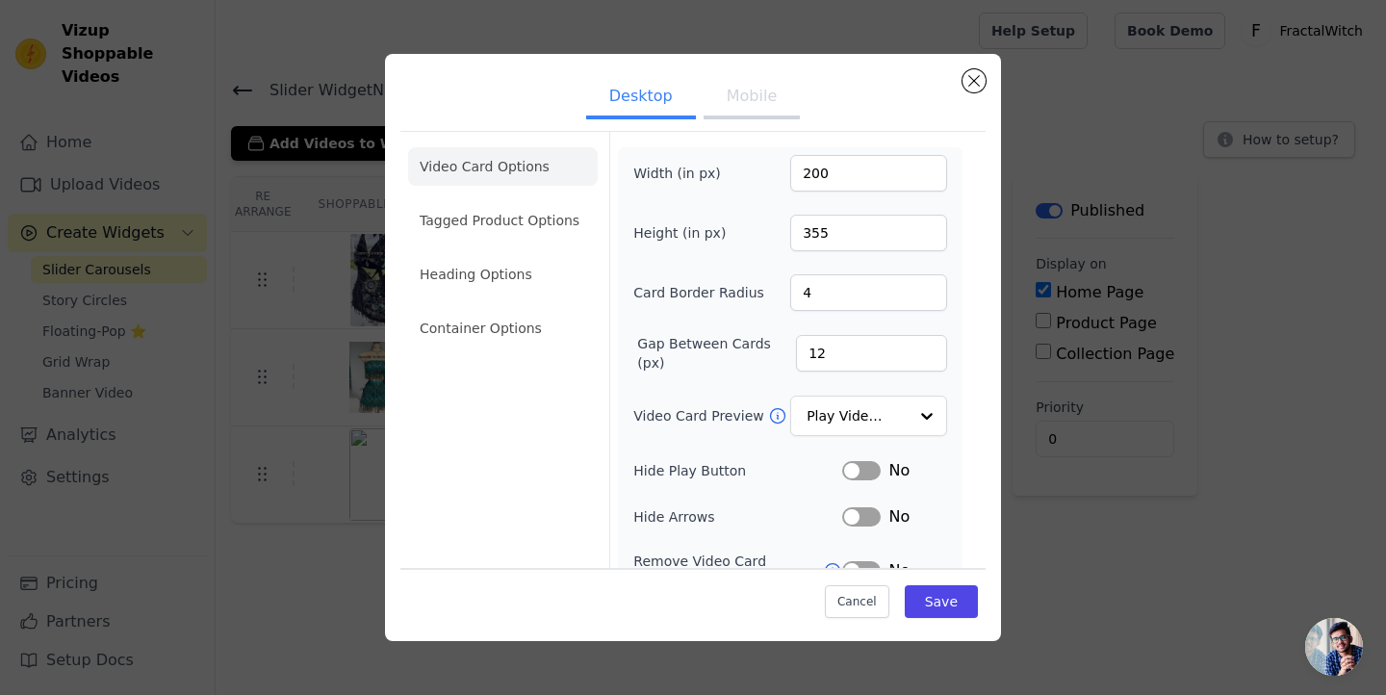
click at [738, 100] on button "Mobile" at bounding box center [752, 98] width 96 height 42
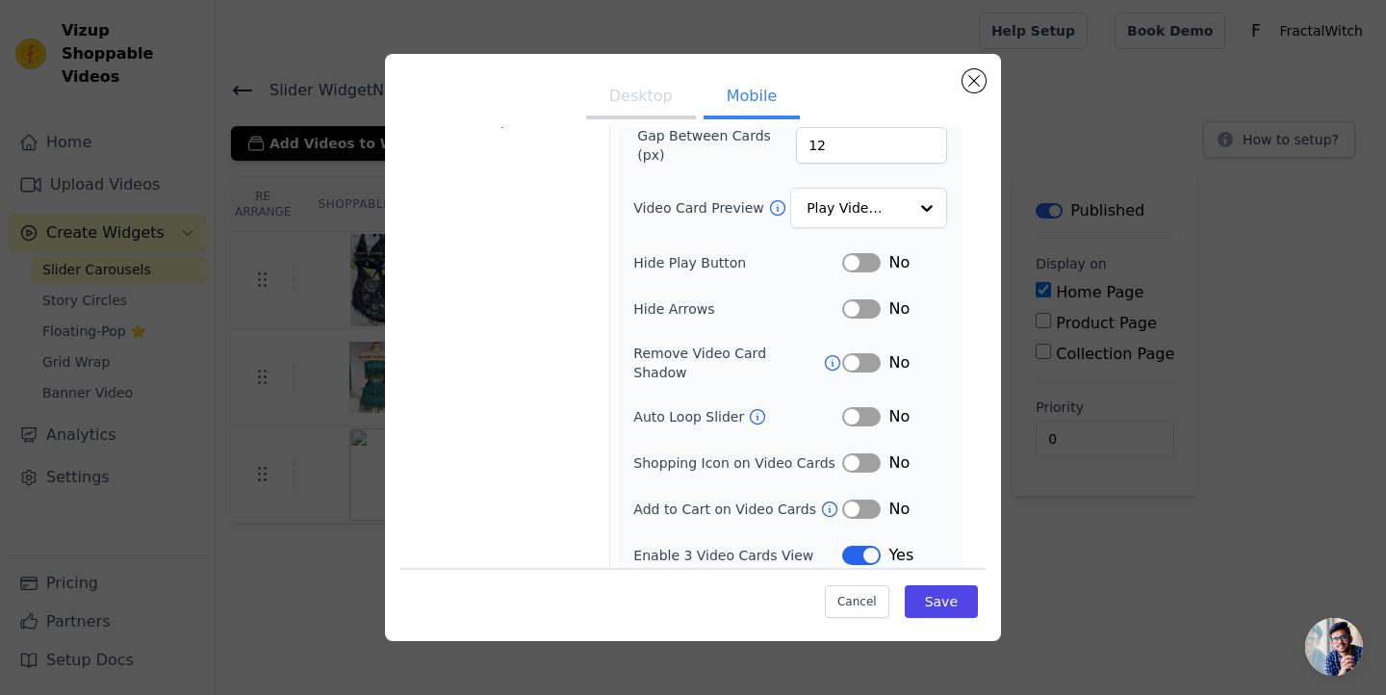
scroll to position [207, 0]
click at [838, 597] on button "Cancel" at bounding box center [857, 601] width 64 height 33
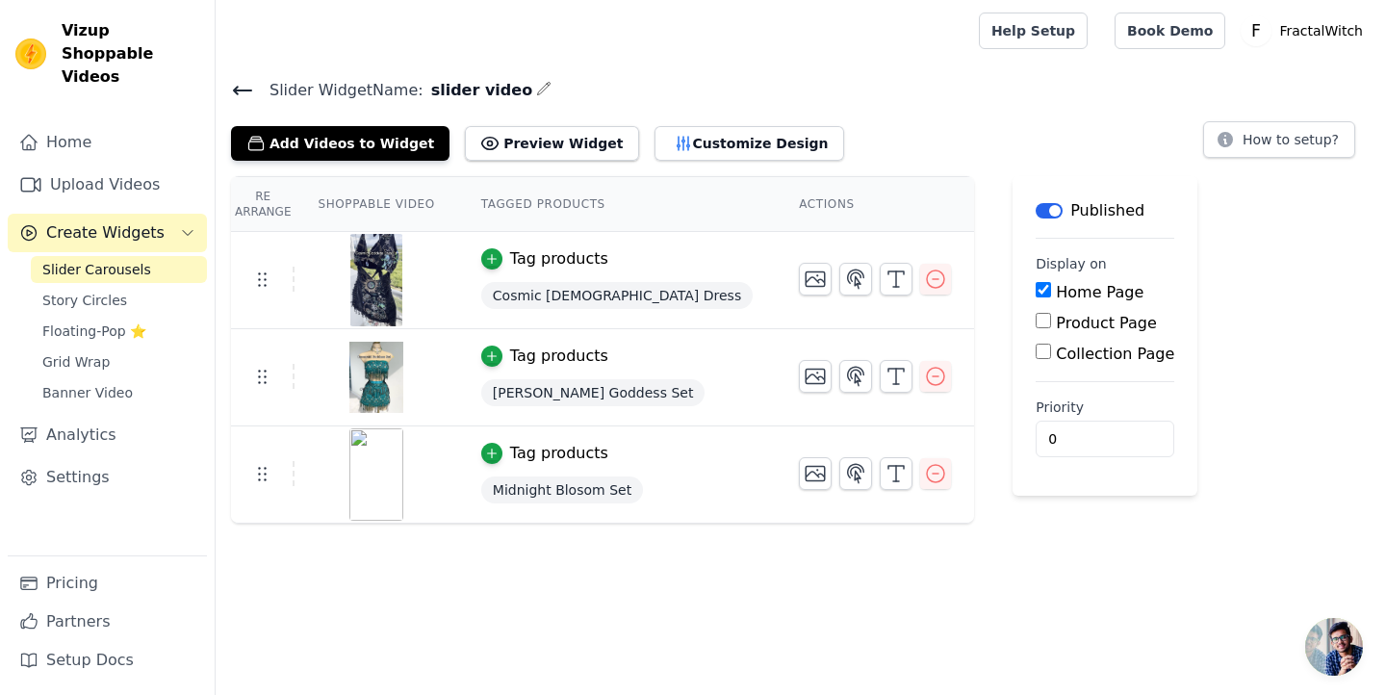
click at [536, 86] on icon "button" at bounding box center [543, 88] width 15 height 15
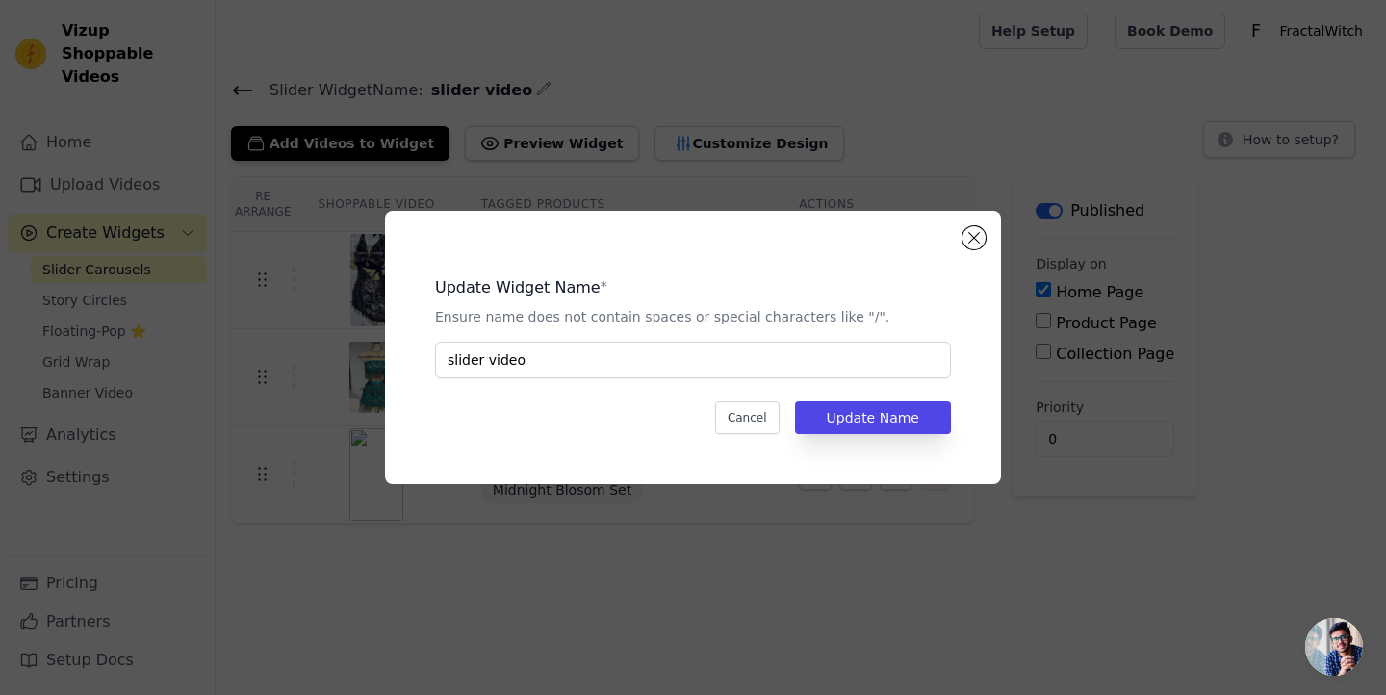
click at [566, 134] on div "Update Widget Name * Ensure name does not contain spaces or special characters …" at bounding box center [693, 347] width 1386 height 695
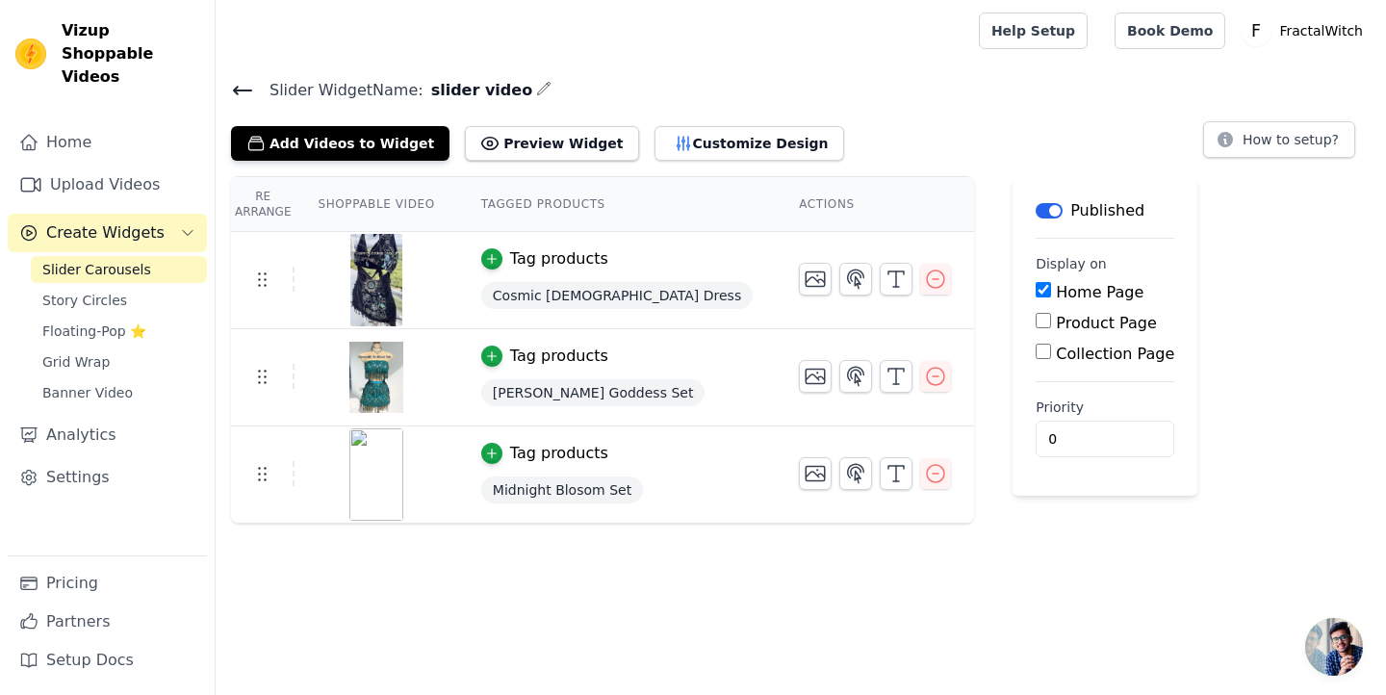
click at [176, 214] on button "Create Widgets" at bounding box center [107, 233] width 199 height 38
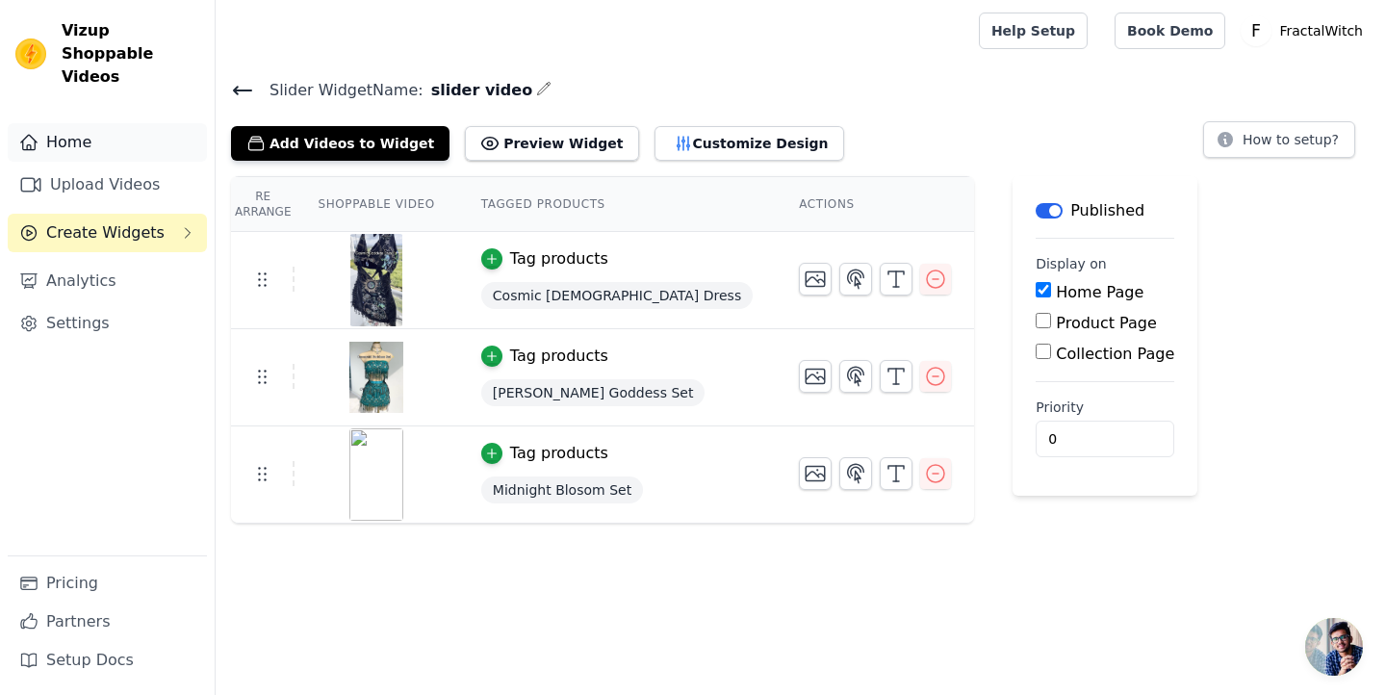
click at [88, 123] on link "Home" at bounding box center [107, 142] width 199 height 38
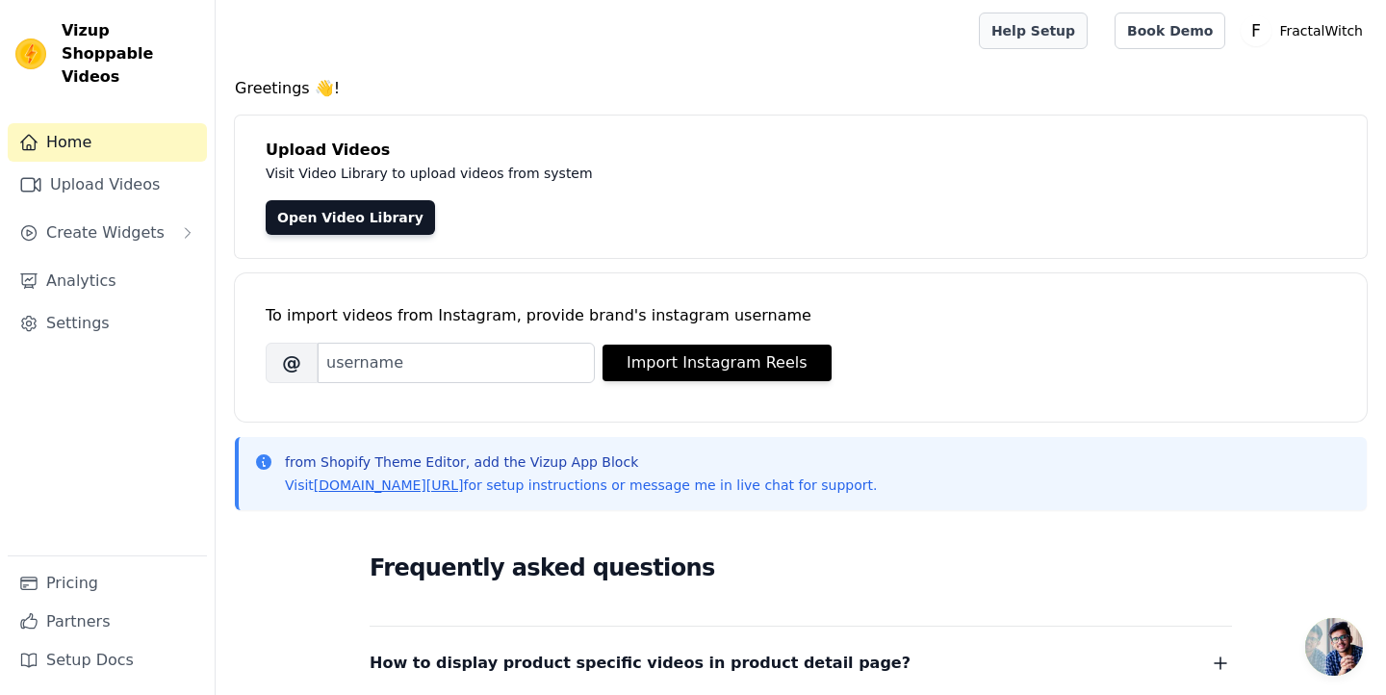
click at [1065, 38] on link "Help Setup" at bounding box center [1033, 31] width 109 height 37
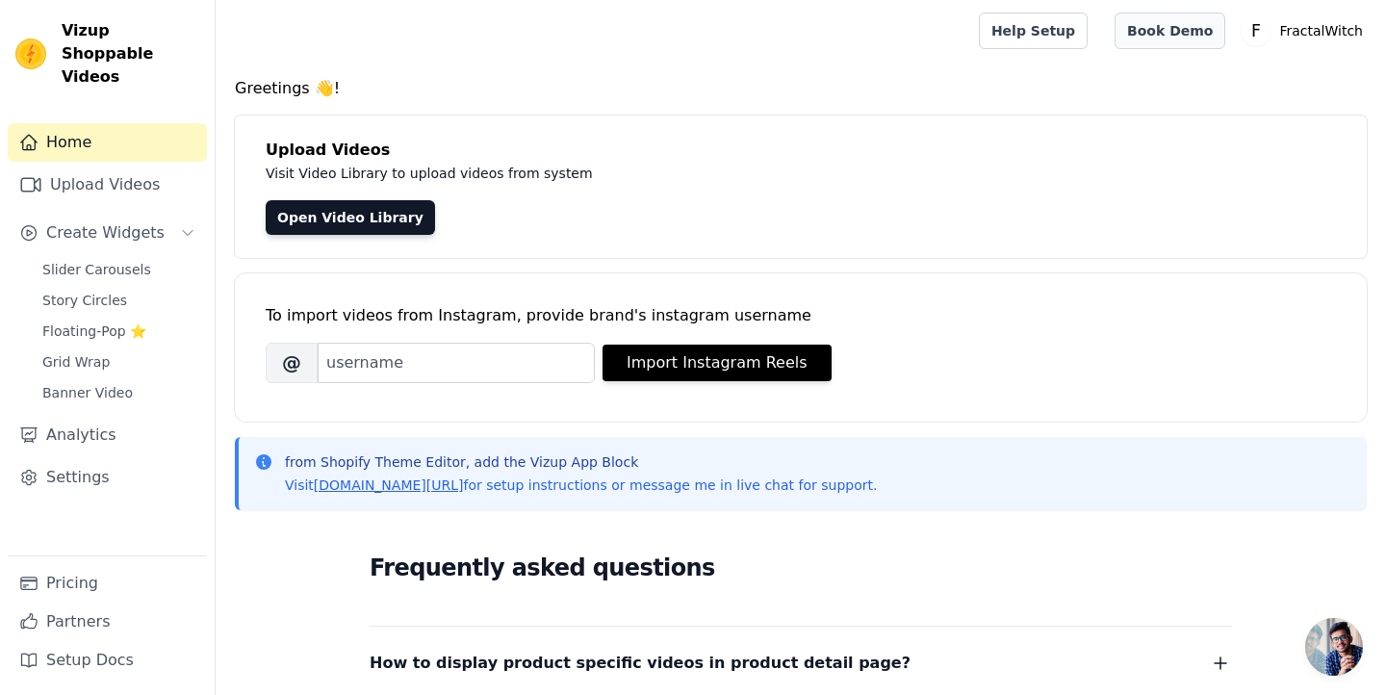
click at [1162, 32] on link "Book Demo" at bounding box center [1170, 31] width 111 height 37
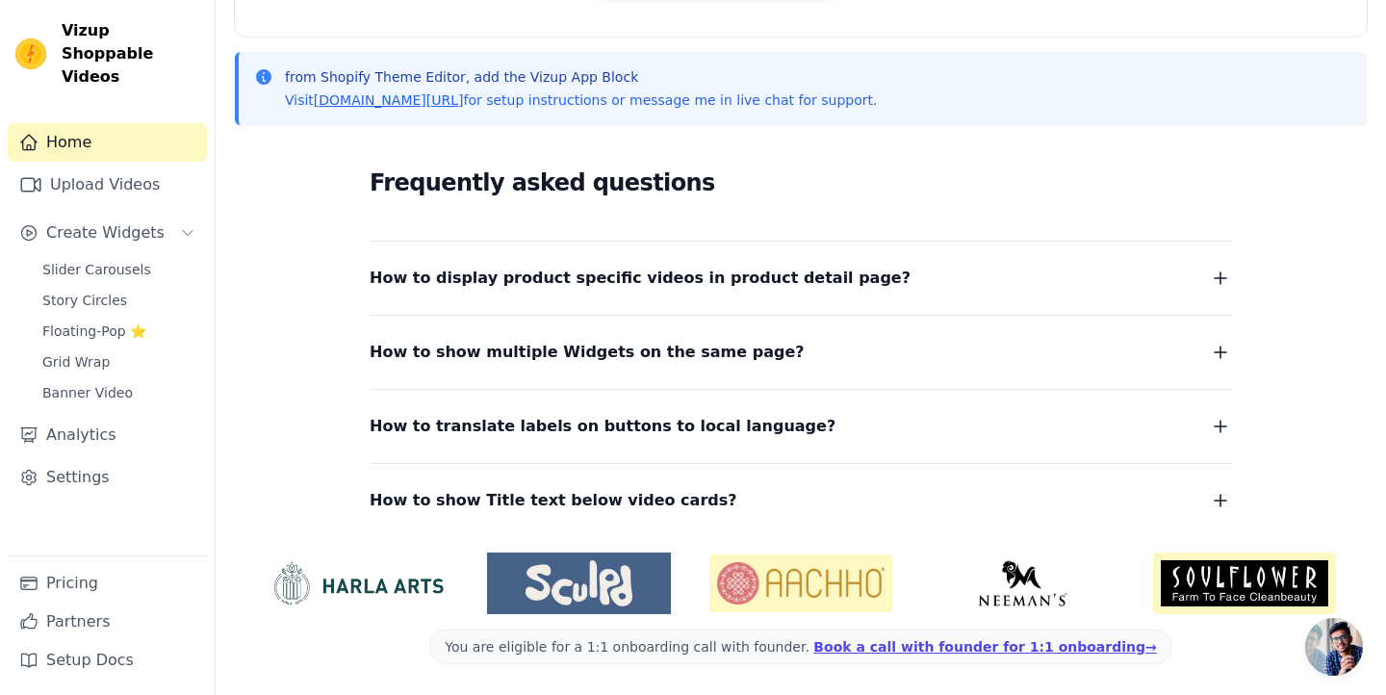
scroll to position [385, 0]
click at [113, 581] on link "Pricing" at bounding box center [107, 583] width 199 height 38
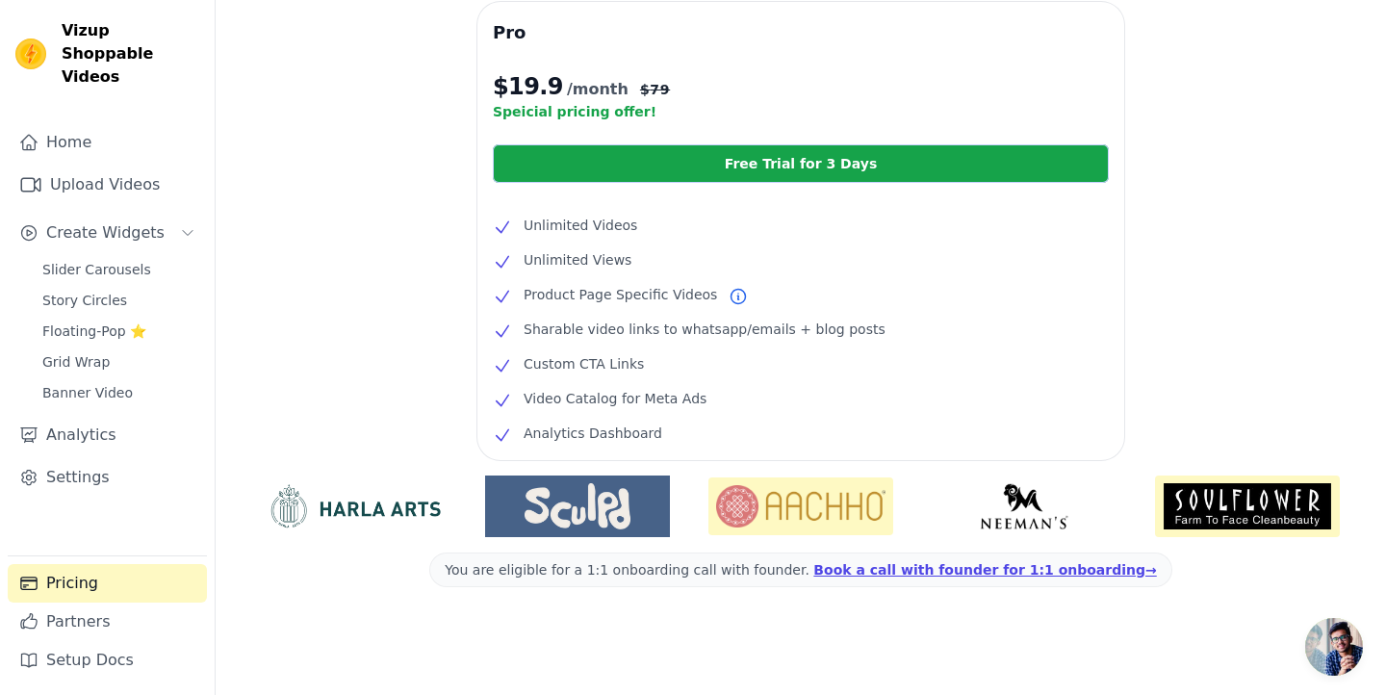
scroll to position [387, 0]
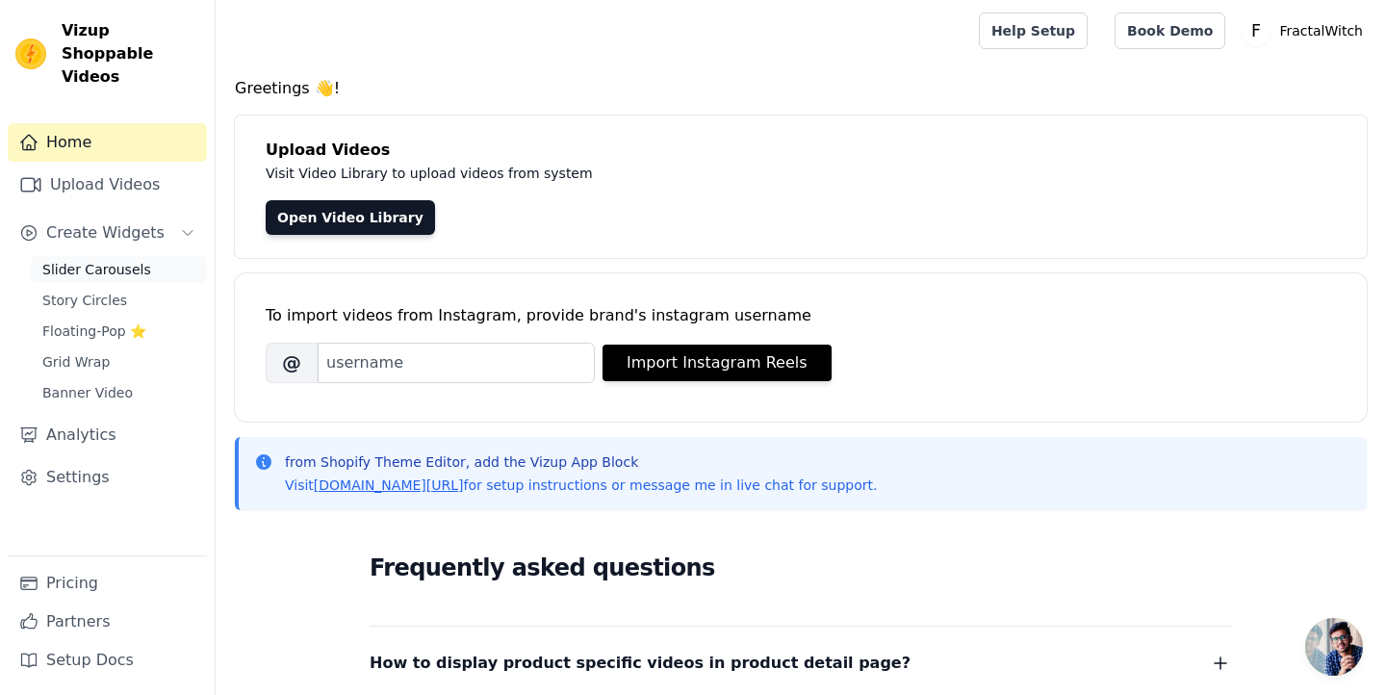
click at [121, 260] on span "Slider Carousels" at bounding box center [96, 269] width 109 height 19
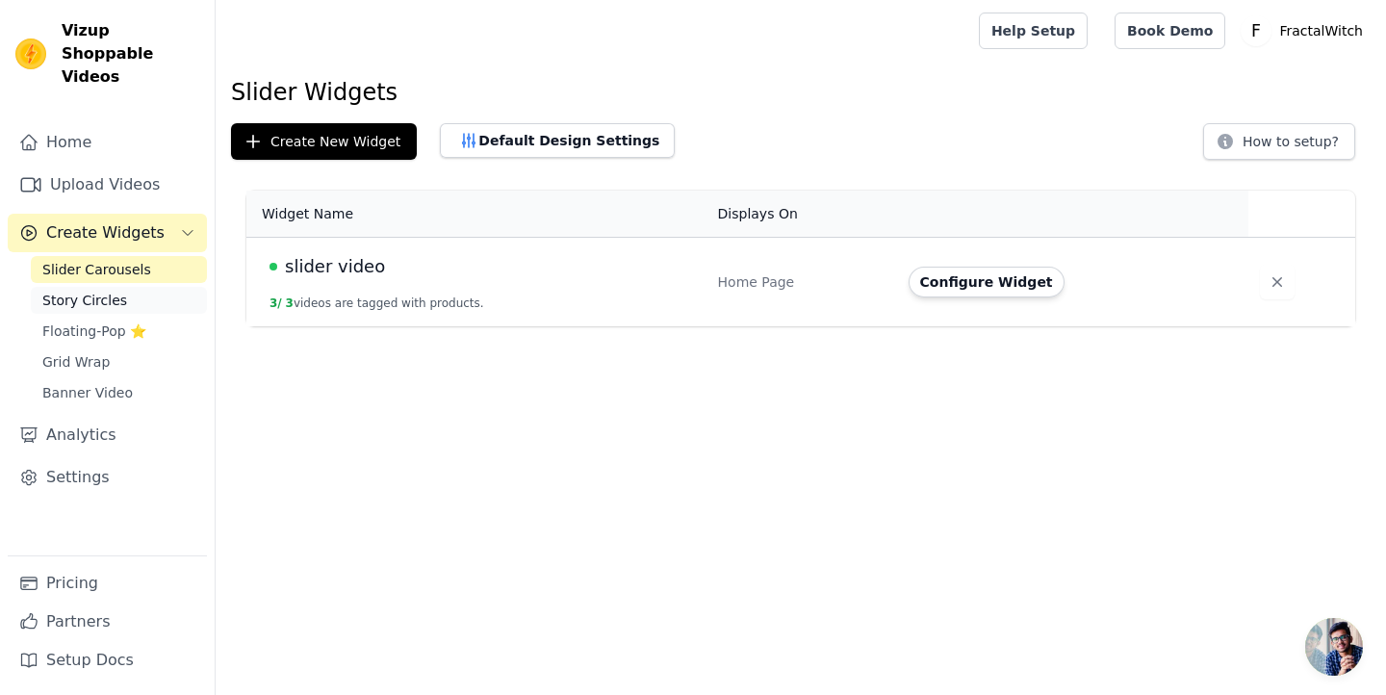
click at [112, 291] on span "Story Circles" at bounding box center [84, 300] width 85 height 19
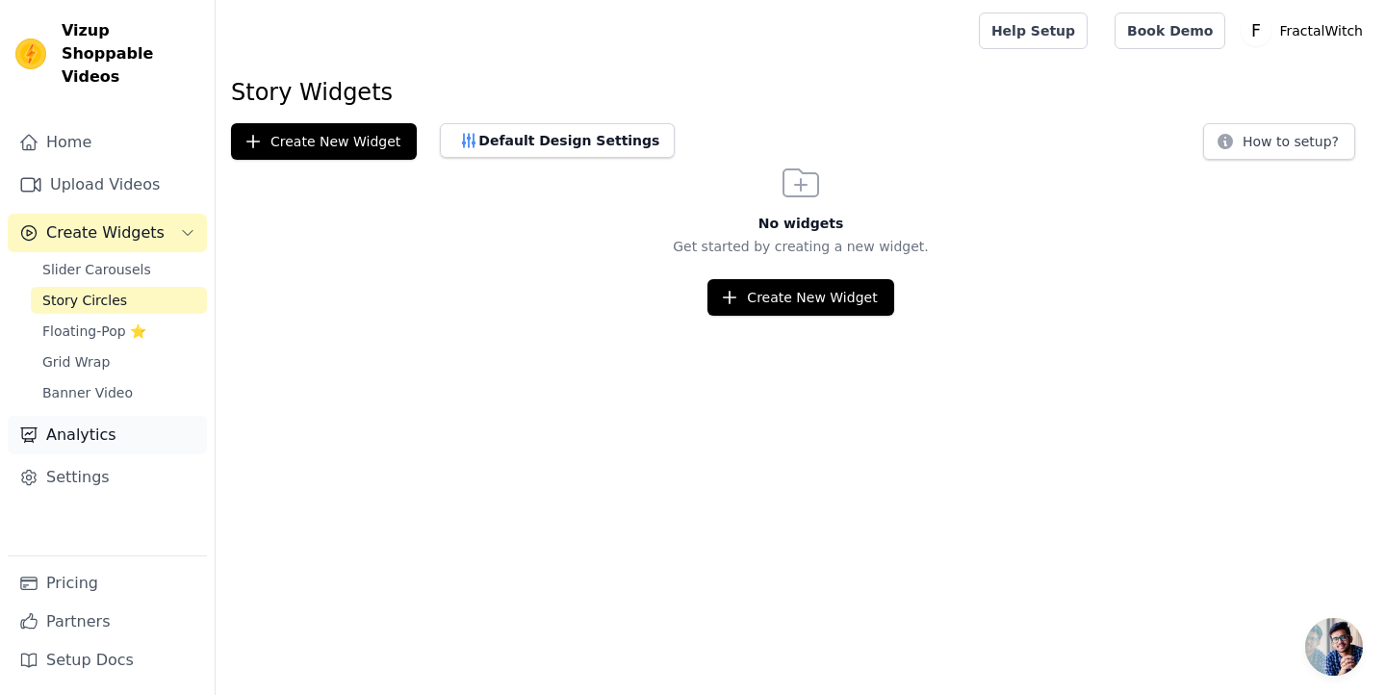
click at [98, 416] on link "Analytics" at bounding box center [107, 435] width 199 height 38
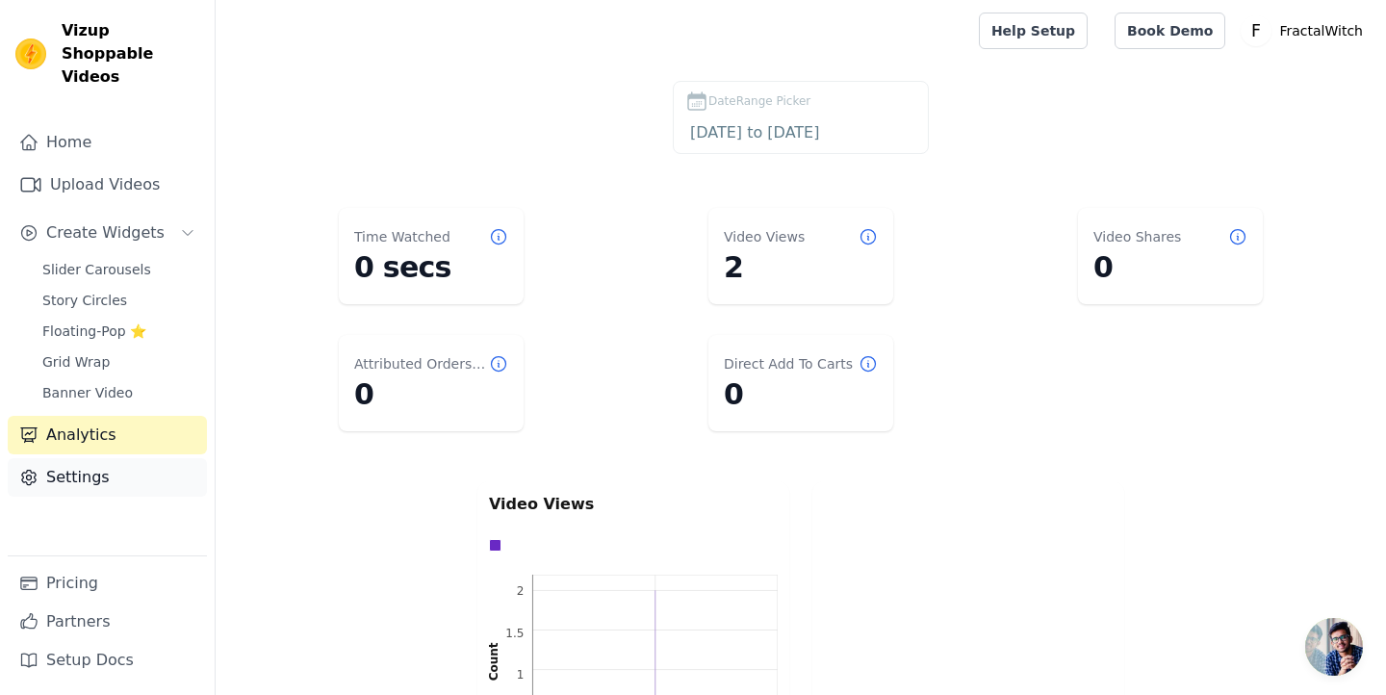
click at [100, 459] on link "Settings" at bounding box center [107, 477] width 199 height 38
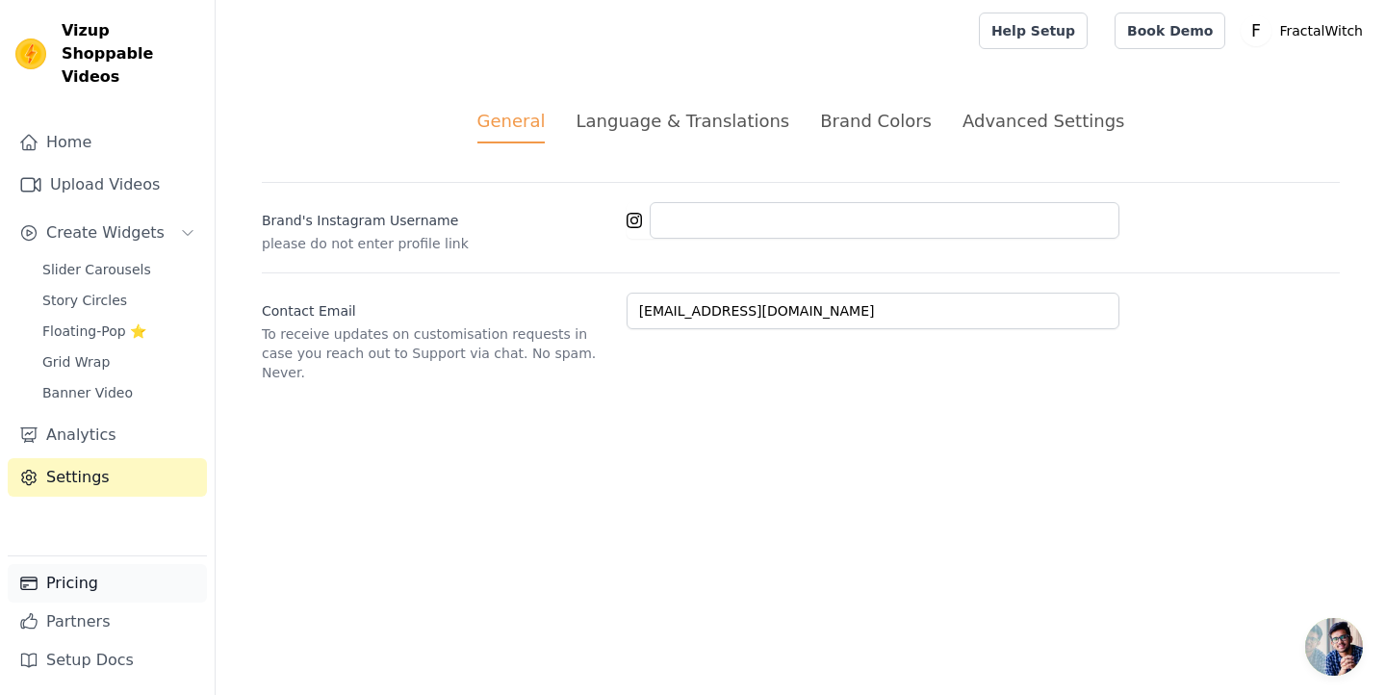
click at [64, 579] on link "Pricing" at bounding box center [107, 583] width 199 height 38
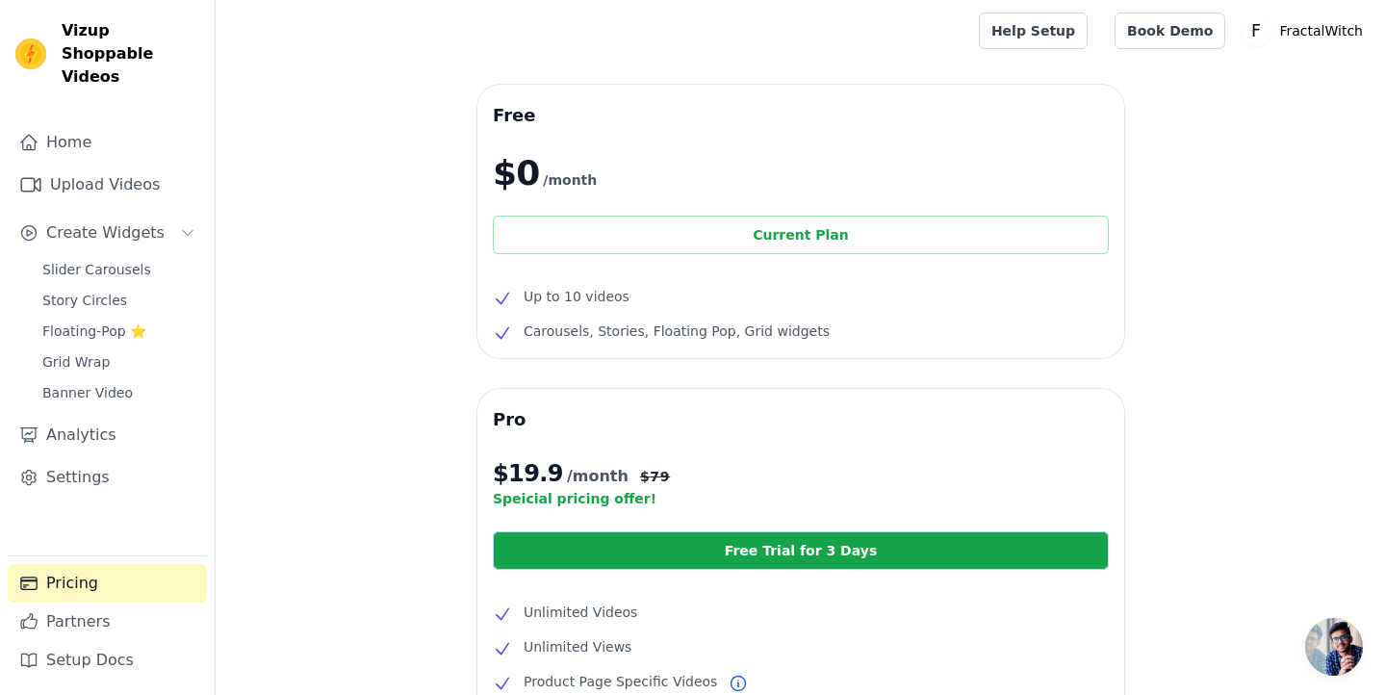
click at [777, 241] on div "Current Plan" at bounding box center [801, 235] width 616 height 38
click at [777, 219] on div "Current Plan" at bounding box center [801, 235] width 616 height 38
click at [1062, 31] on link "Help Setup" at bounding box center [1033, 31] width 109 height 37
